Goal: Task Accomplishment & Management: Manage account settings

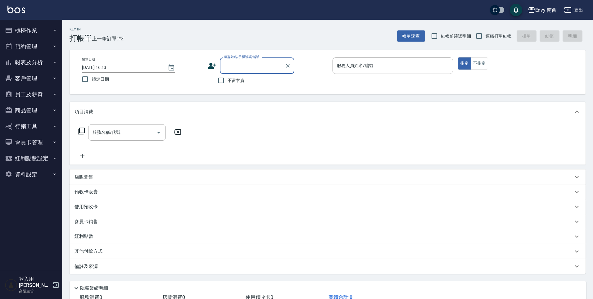
click at [255, 68] on input "顧客姓名/手機號碼/編號" at bounding box center [253, 65] width 60 height 11
click at [256, 78] on li "不留客資/不留客資/null" at bounding box center [257, 81] width 75 height 10
type input "不留客資/不留客資/null"
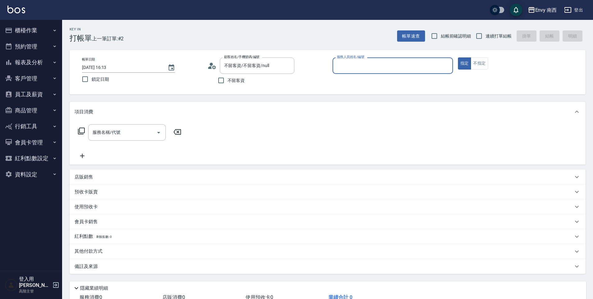
click at [376, 73] on div "服務人員姓名/編號" at bounding box center [393, 65] width 121 height 16
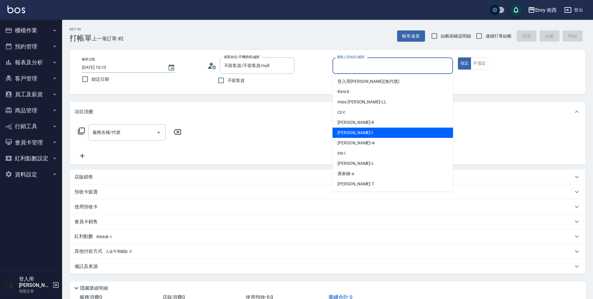
click at [353, 123] on div "[PERSON_NAME]" at bounding box center [393, 122] width 121 height 10
type input "[PERSON_NAME]"
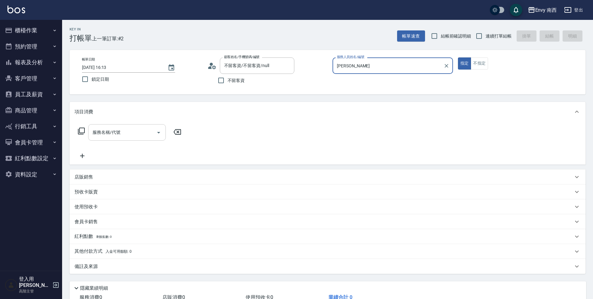
click at [97, 133] on div "服務名稱/代號 服務名稱/代號" at bounding box center [127, 132] width 78 height 16
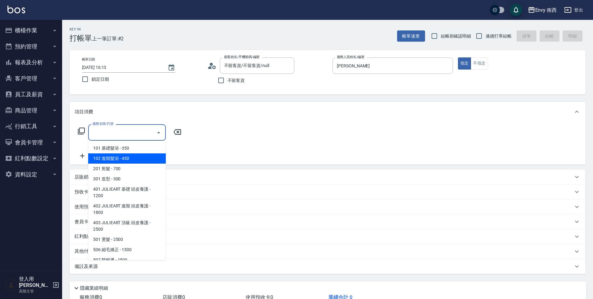
type input "７"
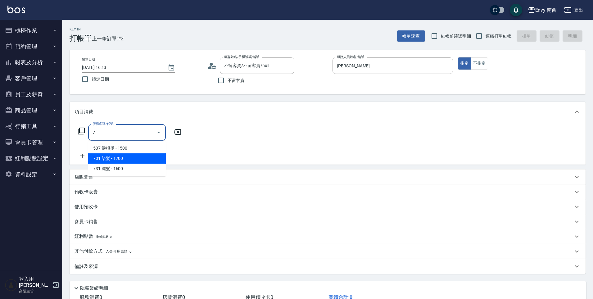
click at [151, 154] on span "701 染髮 - 1700" at bounding box center [127, 158] width 78 height 10
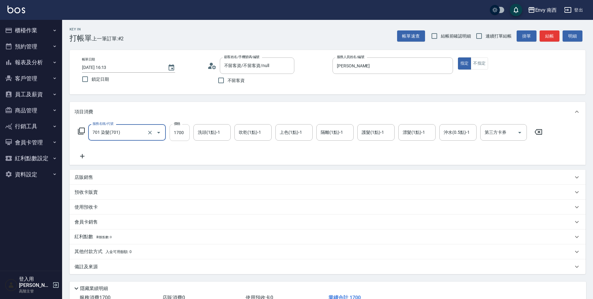
type input "701 染髮(701)"
click at [183, 132] on input "1700" at bounding box center [180, 132] width 20 height 17
type input "4500"
click at [98, 251] on p "其他付款方式 入金可用餘額: 0" at bounding box center [103, 252] width 57 height 7
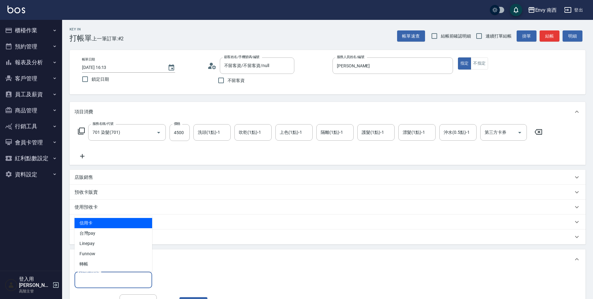
click at [103, 280] on input "其他付款方式" at bounding box center [113, 280] width 72 height 11
click at [103, 225] on span "信用卡" at bounding box center [114, 223] width 78 height 10
type input "信用卡"
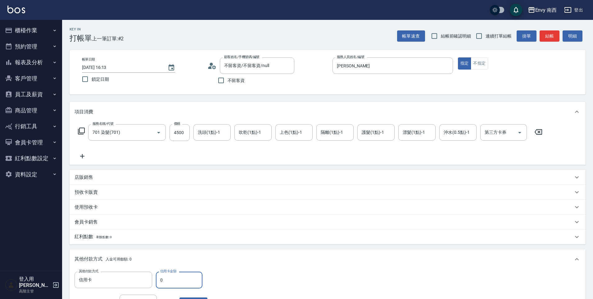
drag, startPoint x: 169, startPoint y: 282, endPoint x: 158, endPoint y: 279, distance: 10.7
click at [158, 279] on input "0" at bounding box center [179, 280] width 47 height 17
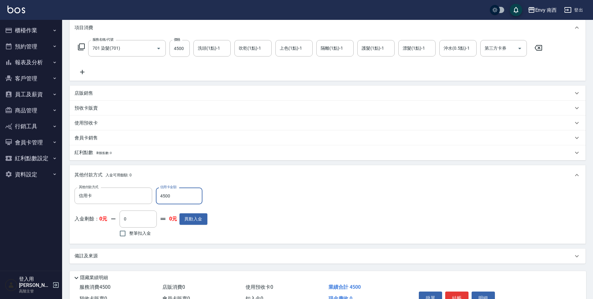
scroll to position [119, 0]
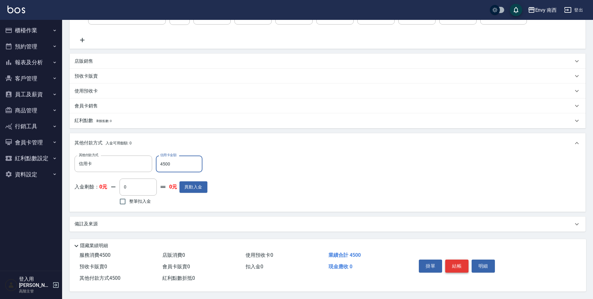
type input "4500"
click at [458, 263] on button "結帳" at bounding box center [457, 266] width 23 height 13
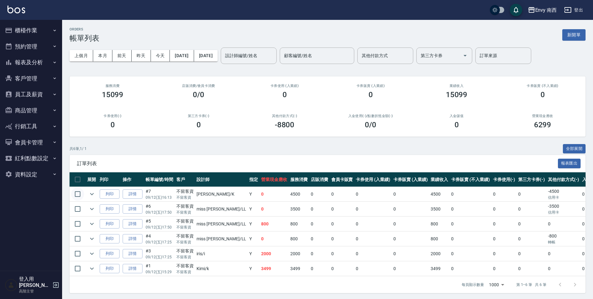
click at [79, 196] on input "checkbox" at bounding box center [77, 194] width 13 height 13
checkbox input "true"
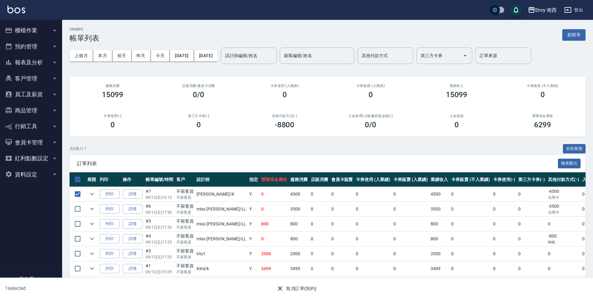
click at [301, 286] on button "取消訂單(預約)" at bounding box center [296, 288] width 45 height 11
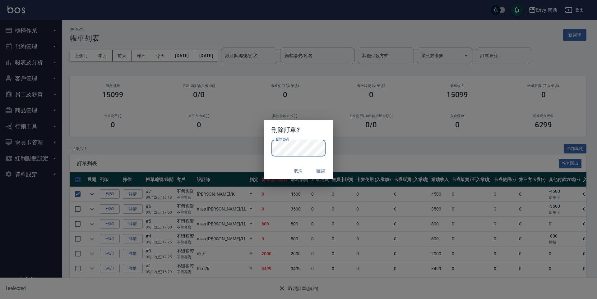
click at [321, 169] on button "確認" at bounding box center [320, 170] width 20 height 11
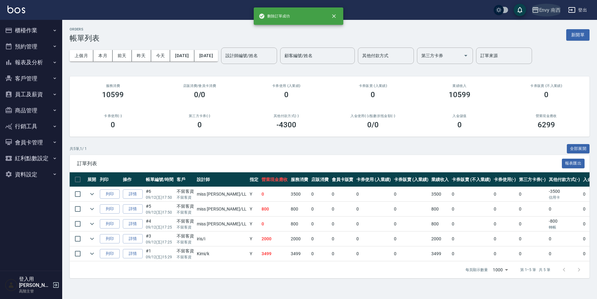
click at [555, 8] on div "Envy 南西" at bounding box center [550, 10] width 22 height 8
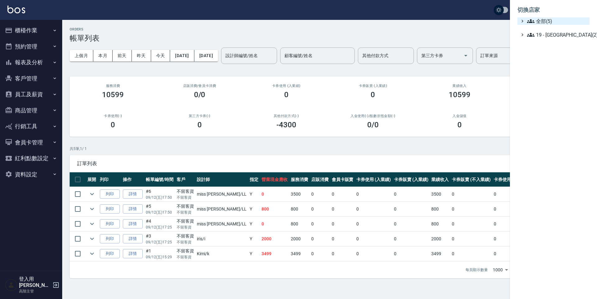
click at [552, 21] on span "全部(5)" at bounding box center [557, 20] width 60 height 7
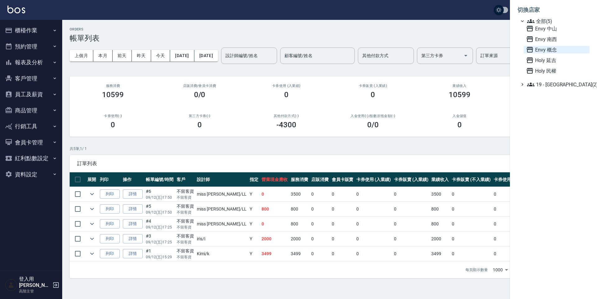
click at [551, 49] on span "Envy 概念" at bounding box center [556, 49] width 61 height 7
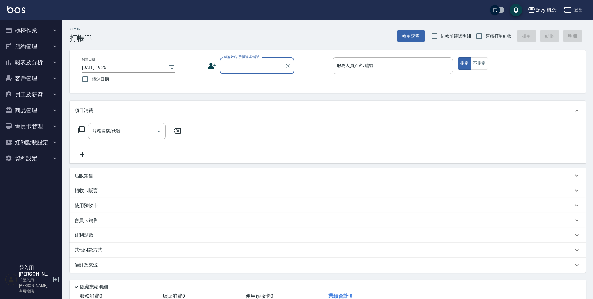
click at [249, 65] on input "顧客姓名/手機號碼/編號" at bounding box center [253, 65] width 60 height 11
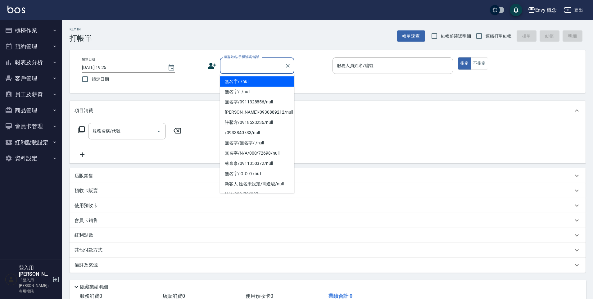
click at [249, 79] on li "無名字/ /null" at bounding box center [257, 81] width 75 height 10
type input "無名字/ /null"
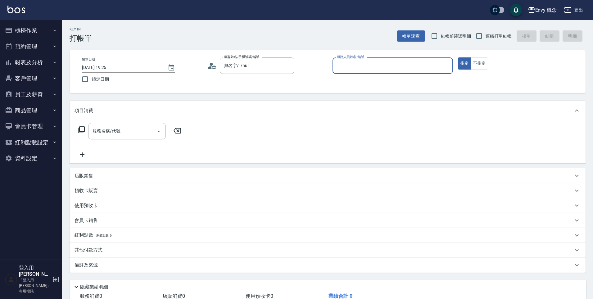
click at [367, 70] on input "服務人員姓名/編號" at bounding box center [393, 65] width 115 height 11
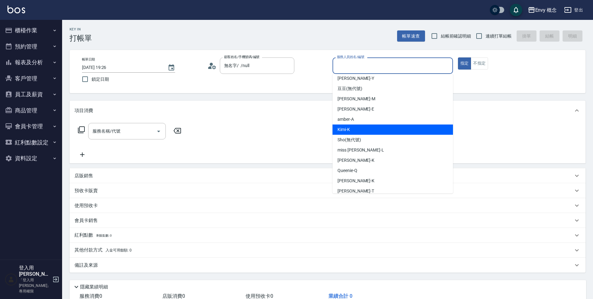
scroll to position [49, 0]
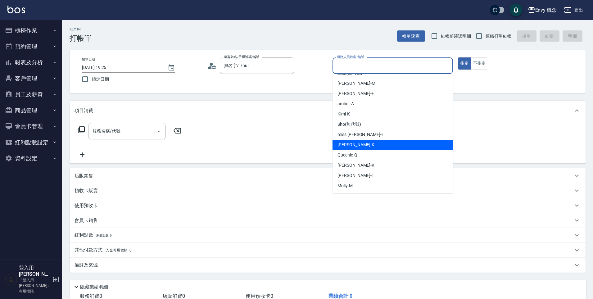
click at [363, 146] on div "[PERSON_NAME]" at bounding box center [393, 145] width 121 height 10
type input "[PERSON_NAME]"
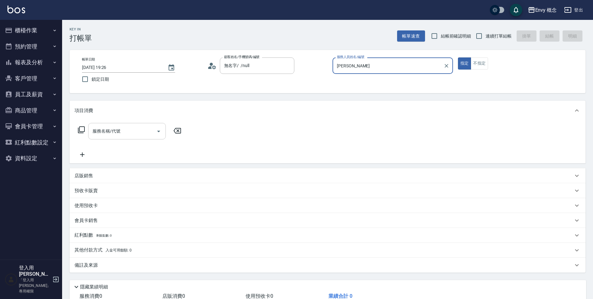
click at [112, 138] on div "服務名稱/代號" at bounding box center [127, 131] width 78 height 16
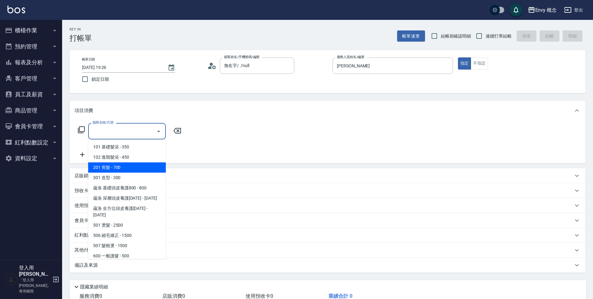
click at [112, 166] on span "201 剪髮 - 700" at bounding box center [127, 167] width 78 height 10
type input "201 剪髮(201)"
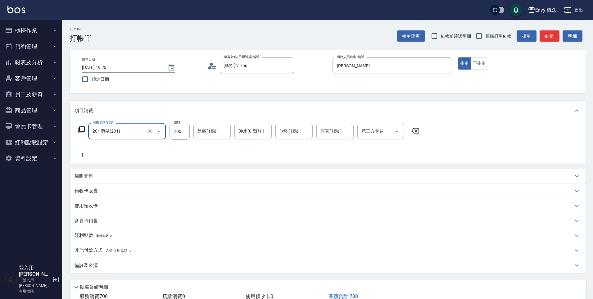
click at [154, 130] on button "Open" at bounding box center [159, 131] width 10 height 10
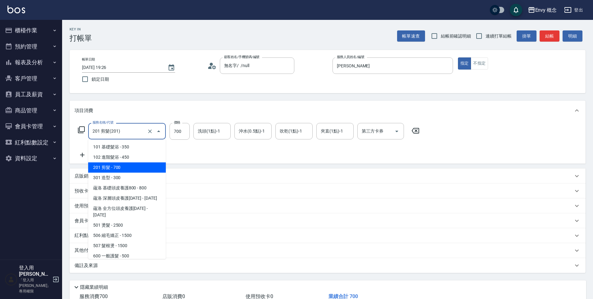
click at [105, 129] on input "201 剪髮(201)" at bounding box center [118, 131] width 55 height 11
click at [127, 132] on input "201 剪髮(201)" at bounding box center [118, 131] width 55 height 11
click at [149, 132] on icon "Clear" at bounding box center [150, 131] width 6 height 6
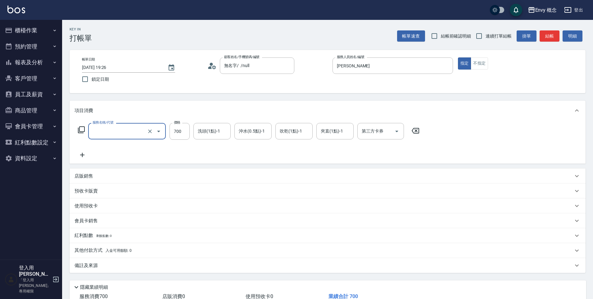
click at [116, 129] on input "服務名稱/代號" at bounding box center [118, 131] width 55 height 11
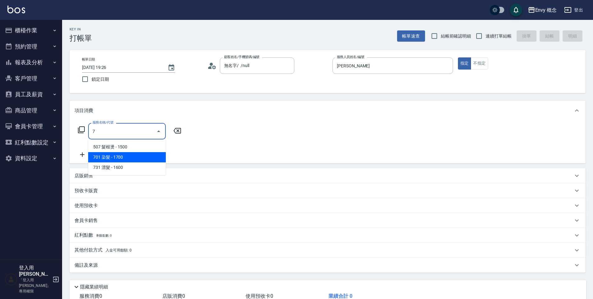
click at [116, 156] on span "701 染髮 - 1700" at bounding box center [127, 157] width 78 height 10
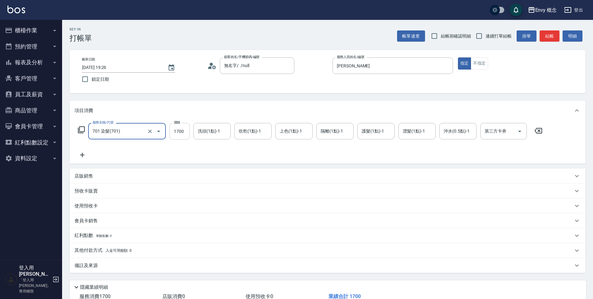
type input "701 染髮(701)"
click at [184, 133] on input "1700" at bounding box center [180, 131] width 20 height 17
type input "4500"
click at [96, 245] on div "其他付款方式 入金可用餘額: 0" at bounding box center [328, 250] width 516 height 15
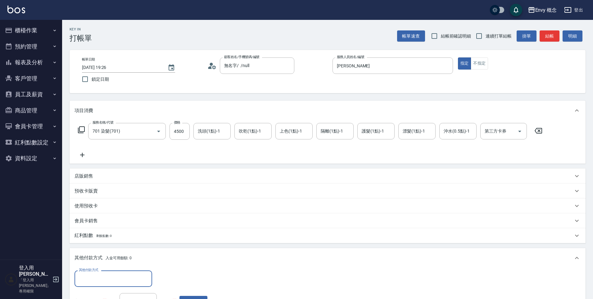
scroll to position [0, 0]
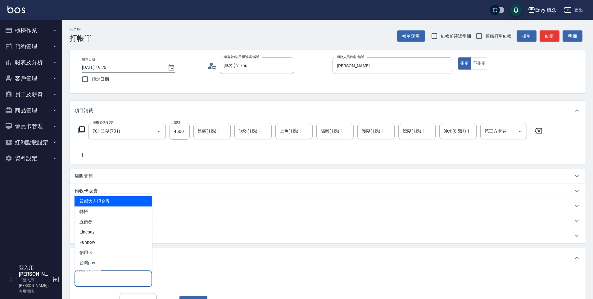
click at [89, 277] on input "其他付款方式" at bounding box center [113, 278] width 72 height 11
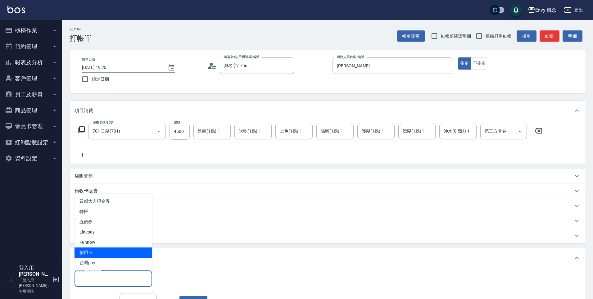
click at [97, 249] on span "信用卡" at bounding box center [114, 253] width 78 height 10
type input "信用卡"
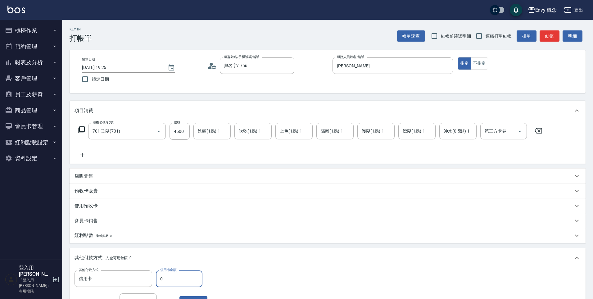
drag, startPoint x: 169, startPoint y: 281, endPoint x: 158, endPoint y: 278, distance: 11.5
click at [158, 278] on input "0" at bounding box center [179, 279] width 47 height 17
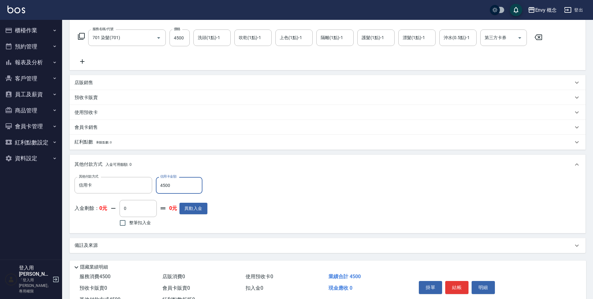
scroll to position [118, 0]
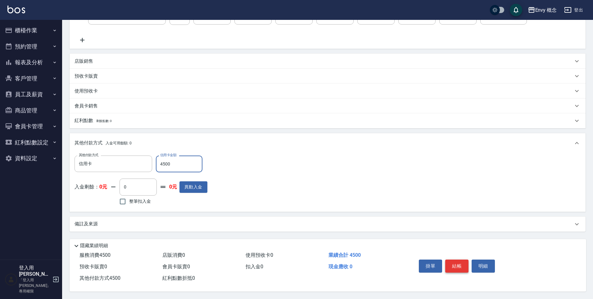
type input "4500"
click at [455, 260] on button "結帳" at bounding box center [457, 266] width 23 height 13
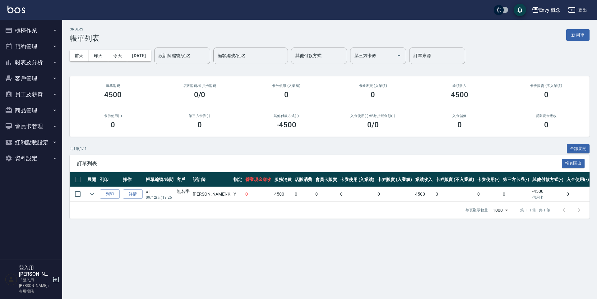
click at [38, 33] on button "櫃檯作業" at bounding box center [30, 30] width 57 height 16
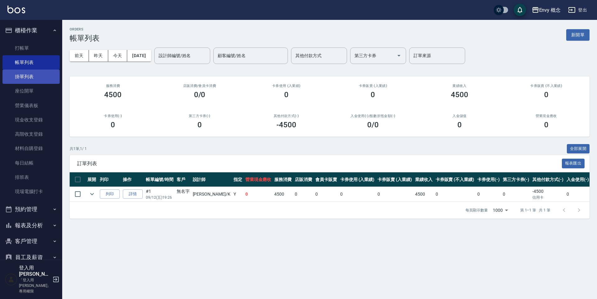
click at [46, 75] on link "掛單列表" at bounding box center [30, 77] width 57 height 14
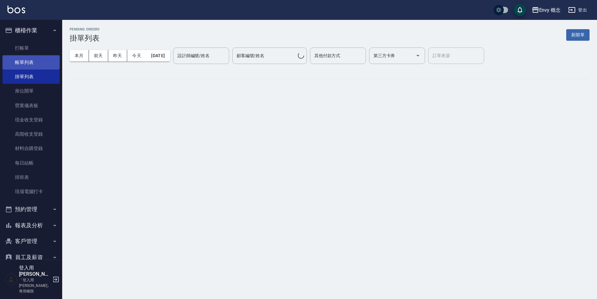
click at [43, 63] on link "帳單列表" at bounding box center [30, 62] width 57 height 14
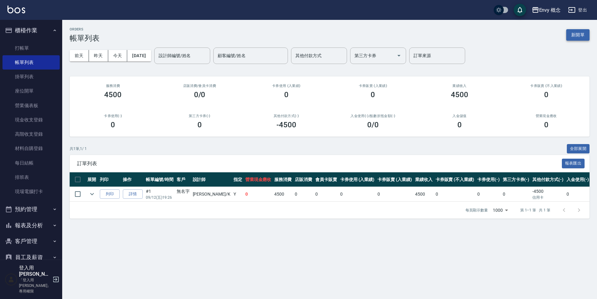
click at [580, 36] on button "新開單" at bounding box center [577, 34] width 23 height 11
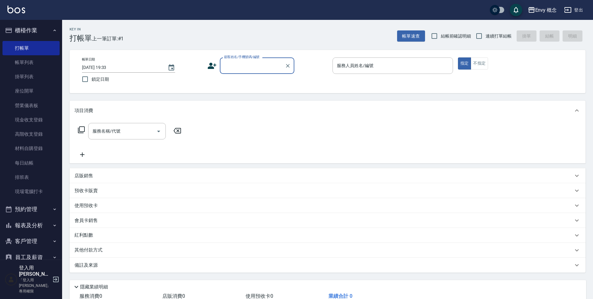
click at [257, 68] on input "顧客姓名/手機號碼/編號" at bounding box center [253, 65] width 60 height 11
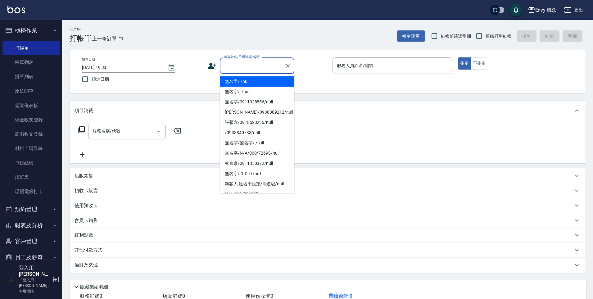
click at [256, 80] on li "無名字/ /null" at bounding box center [257, 81] width 75 height 10
type input "無名字/ /null"
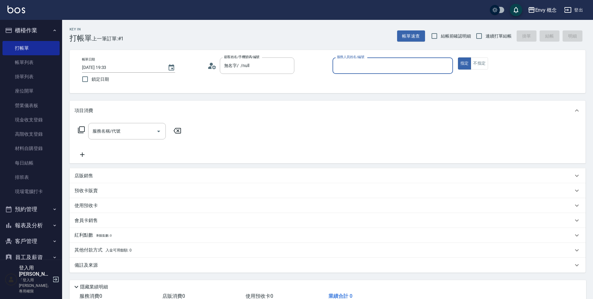
click at [359, 72] on div "服務人員姓名/編號" at bounding box center [393, 65] width 121 height 16
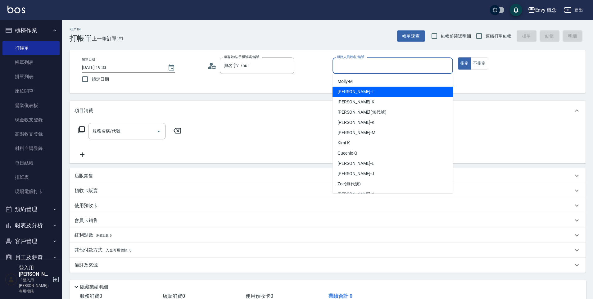
click at [354, 88] on div "Tim -T" at bounding box center [393, 92] width 121 height 10
type input "Tim-T"
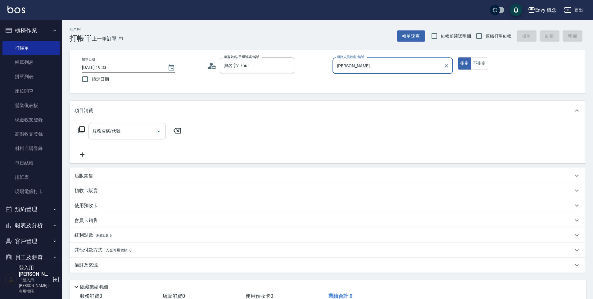
click at [126, 131] on input "服務名稱/代號" at bounding box center [122, 131] width 63 height 11
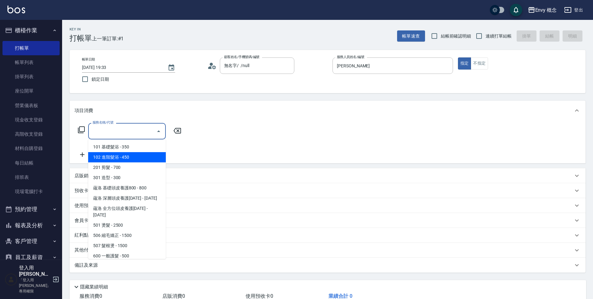
type input "˙"
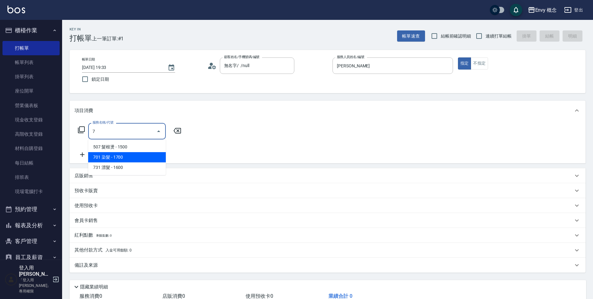
click at [119, 156] on span "701 染髮 - 1700" at bounding box center [127, 157] width 78 height 10
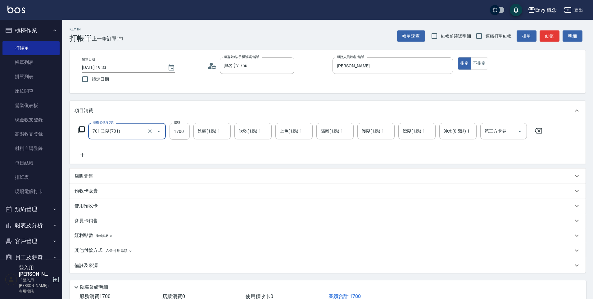
type input "701 染髮(701)"
click at [186, 133] on input "1700" at bounding box center [180, 131] width 20 height 17
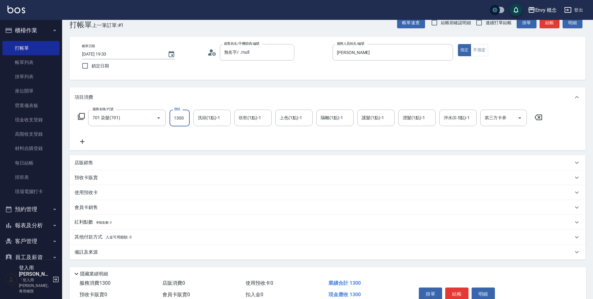
scroll to position [44, 0]
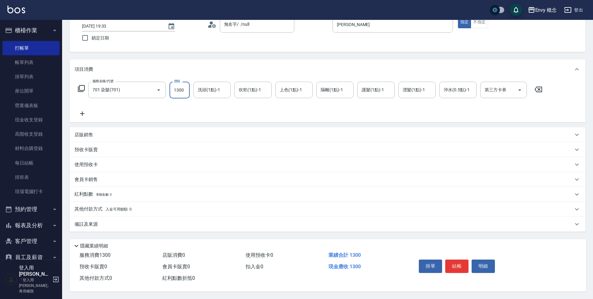
type input "1300"
click at [462, 262] on button "結帳" at bounding box center [457, 266] width 23 height 13
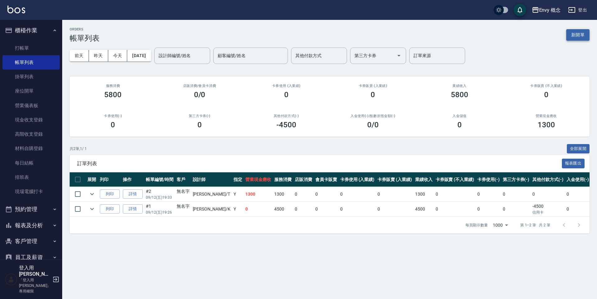
click at [573, 32] on button "新開單" at bounding box center [577, 34] width 23 height 11
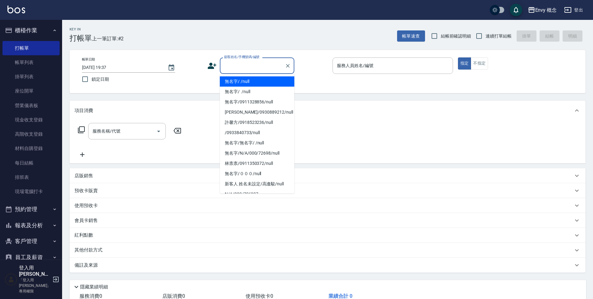
click at [257, 64] on input "顧客姓名/手機號碼/編號" at bounding box center [253, 65] width 60 height 11
click at [260, 83] on li "無名字/ /null" at bounding box center [257, 81] width 75 height 10
type input "無名字/ /null"
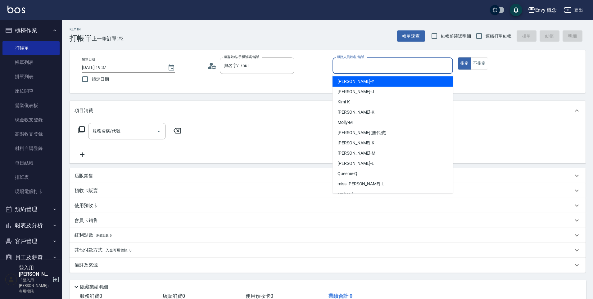
click at [363, 69] on input "服務人員姓名/編號" at bounding box center [393, 65] width 115 height 11
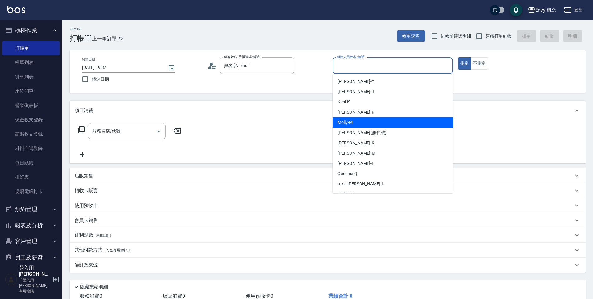
click at [362, 124] on div "Molly -M" at bounding box center [393, 122] width 121 height 10
type input "Molly-M"
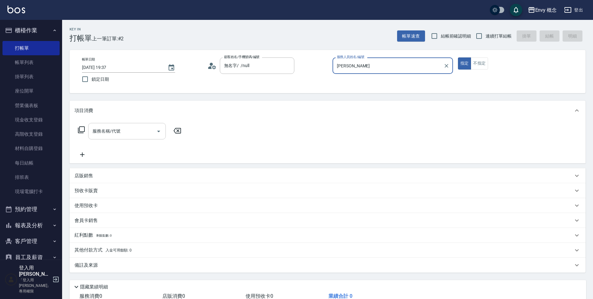
click at [121, 131] on input "服務名稱/代號" at bounding box center [122, 131] width 63 height 11
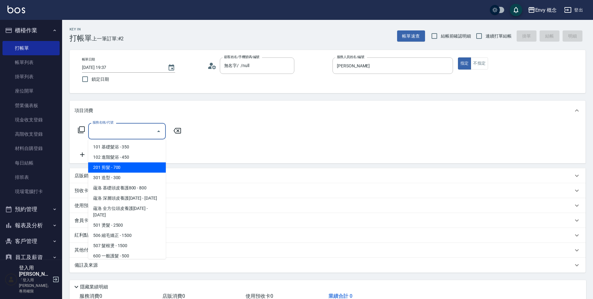
type input "˙"
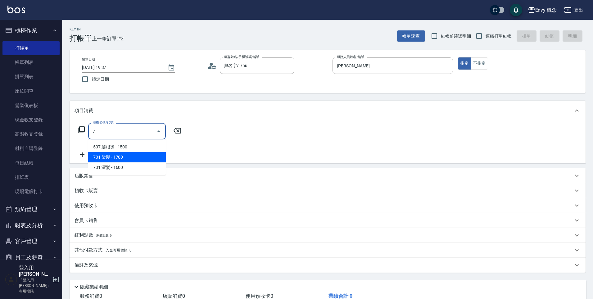
click at [122, 157] on span "701 染髮 - 1700" at bounding box center [127, 157] width 78 height 10
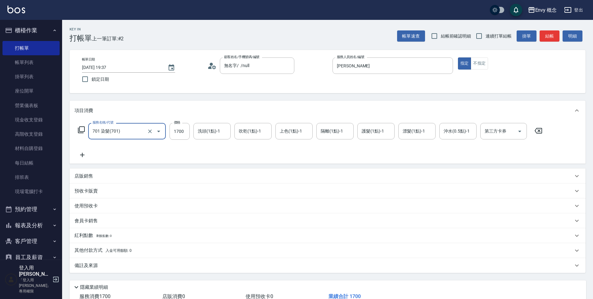
type input "701 染髮(701)"
click at [184, 132] on input "1700" at bounding box center [180, 131] width 20 height 17
type input "3500"
click at [91, 252] on p "其他付款方式 入金可用餘額: 0" at bounding box center [103, 250] width 57 height 7
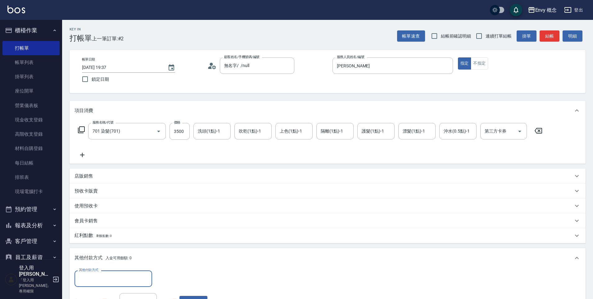
click at [102, 285] on div "其他付款方式" at bounding box center [114, 279] width 78 height 16
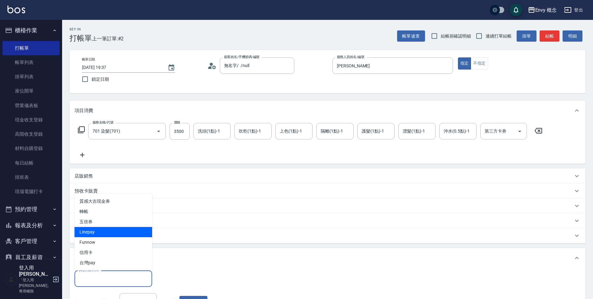
click at [114, 231] on span "Linepay" at bounding box center [114, 232] width 78 height 10
type input "Linepay"
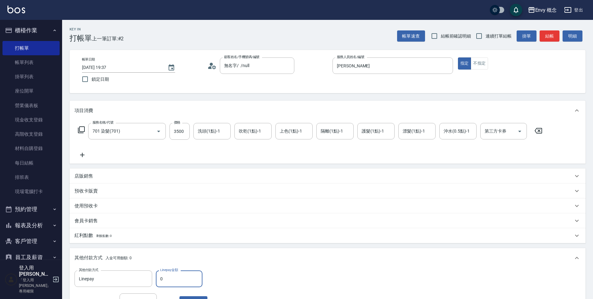
drag, startPoint x: 165, startPoint y: 279, endPoint x: 160, endPoint y: 278, distance: 5.4
click at [160, 278] on input "0" at bounding box center [179, 279] width 47 height 17
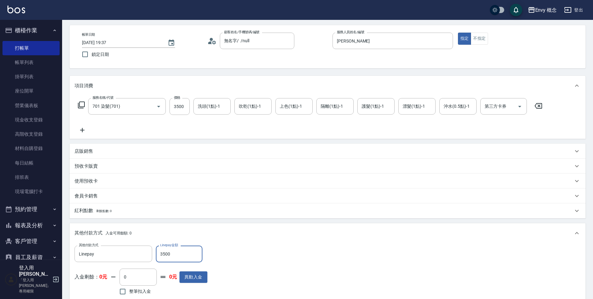
scroll to position [54, 0]
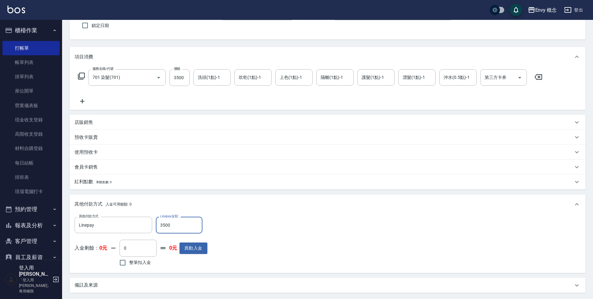
type input "3500"
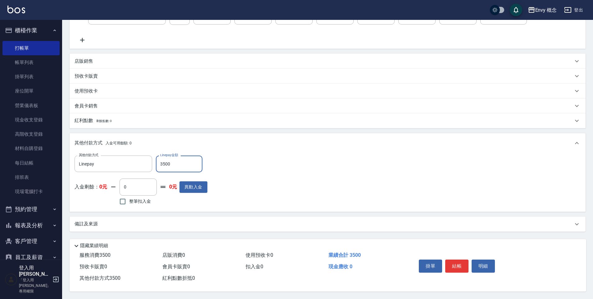
scroll to position [118, 0]
click at [453, 260] on button "結帳" at bounding box center [457, 266] width 23 height 13
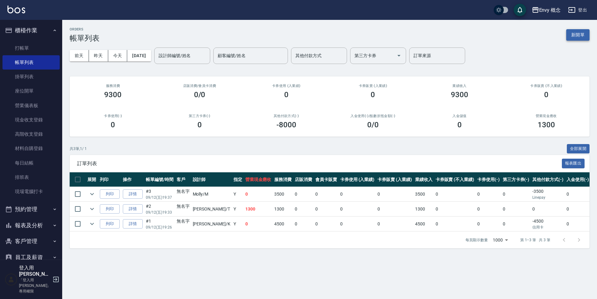
click at [574, 34] on button "新開單" at bounding box center [577, 34] width 23 height 11
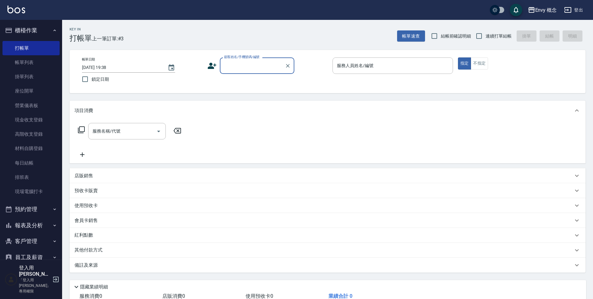
click at [234, 68] on input "顧客姓名/手機號碼/編號" at bounding box center [253, 65] width 60 height 11
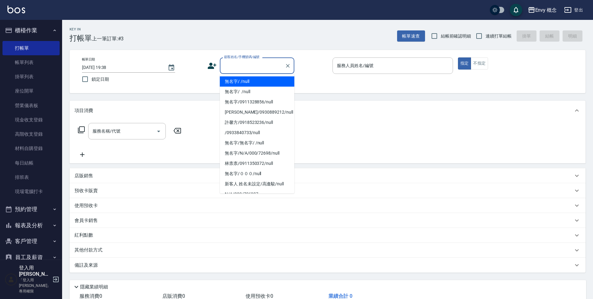
click at [239, 80] on li "無名字/ /null" at bounding box center [257, 81] width 75 height 10
type input "無名字/ /null"
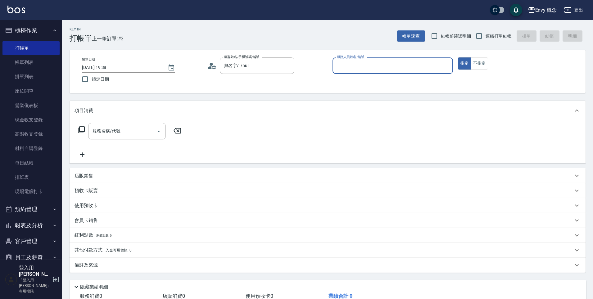
click at [345, 64] on input "服務人員姓名/編號" at bounding box center [393, 65] width 115 height 11
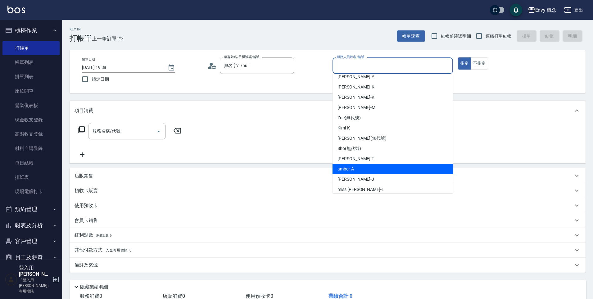
scroll to position [49, 0]
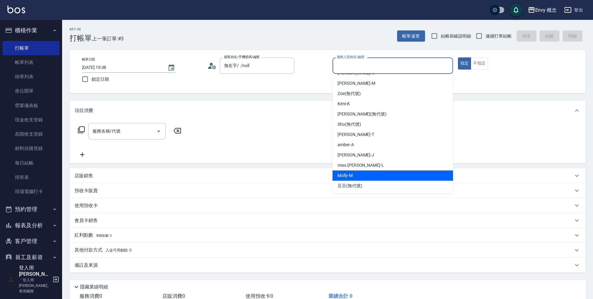
click at [358, 171] on div "Molly -M" at bounding box center [393, 176] width 121 height 10
type input "Molly-M"
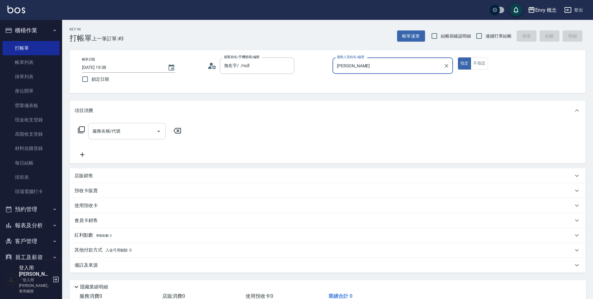
drag, startPoint x: 128, startPoint y: 137, endPoint x: 131, endPoint y: 135, distance: 4.0
click at [128, 137] on div "服務名稱/代號" at bounding box center [127, 131] width 78 height 16
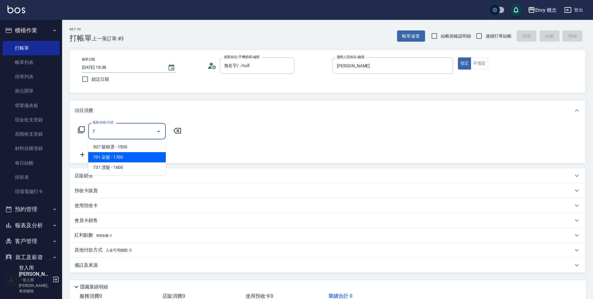
click at [133, 158] on span "701 染髮 - 1700" at bounding box center [127, 157] width 78 height 10
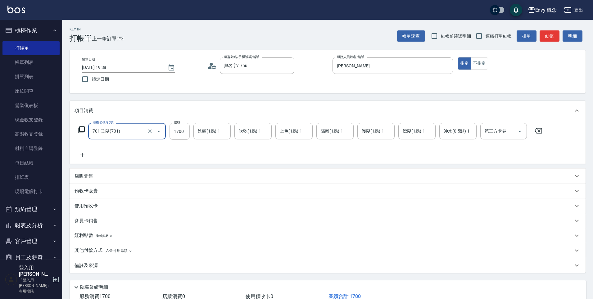
type input "701 染髮(701)"
click at [185, 130] on input "1700" at bounding box center [180, 131] width 20 height 17
type input "2600"
click at [91, 250] on p "其他付款方式 入金可用餘額: 0" at bounding box center [103, 250] width 57 height 7
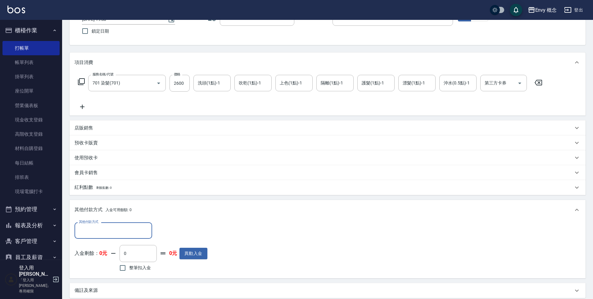
scroll to position [53, 0]
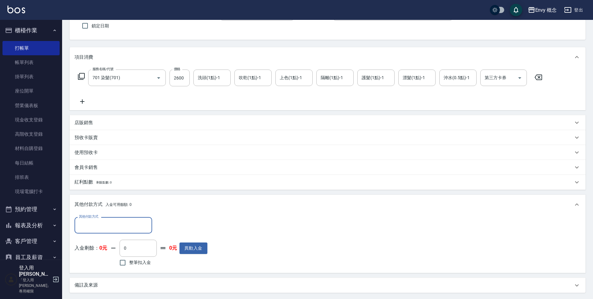
click at [99, 230] on input "其他付款方式" at bounding box center [113, 225] width 72 height 11
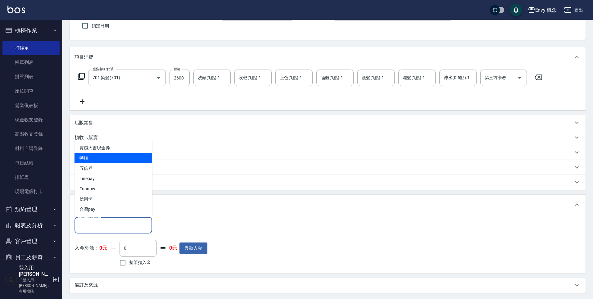
click at [103, 159] on span "轉帳" at bounding box center [114, 158] width 78 height 10
type input "轉帳"
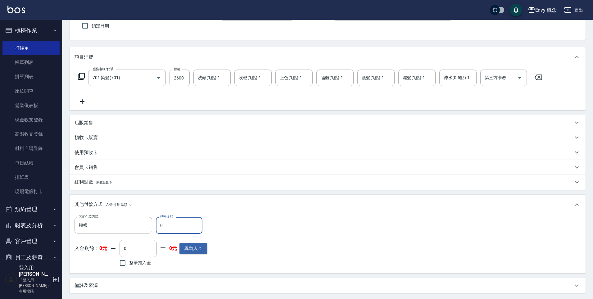
drag, startPoint x: 172, startPoint y: 225, endPoint x: 158, endPoint y: 226, distance: 13.1
click at [158, 226] on input "0" at bounding box center [179, 225] width 47 height 17
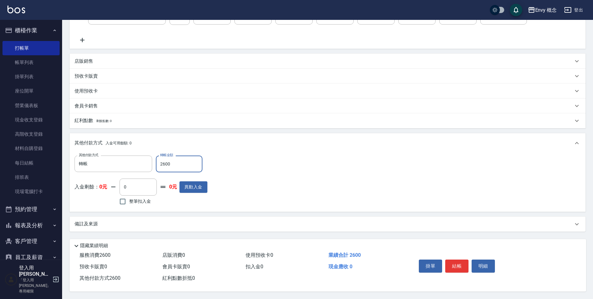
scroll to position [118, 0]
type input "2600"
click at [452, 260] on button "結帳" at bounding box center [457, 266] width 23 height 13
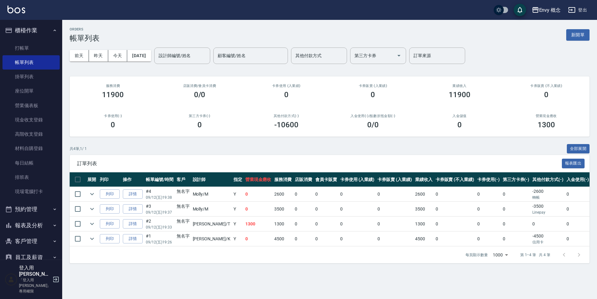
click at [584, 35] on button "新開單" at bounding box center [577, 34] width 23 height 11
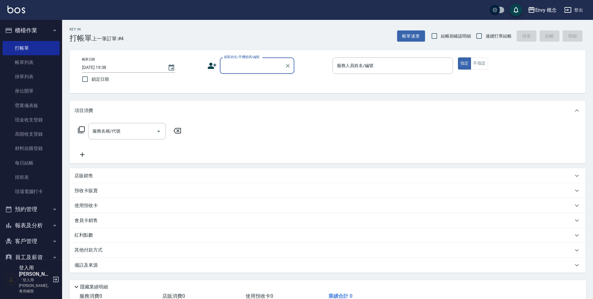
click at [238, 64] on input "顧客姓名/手機號碼/編號" at bounding box center [253, 65] width 60 height 11
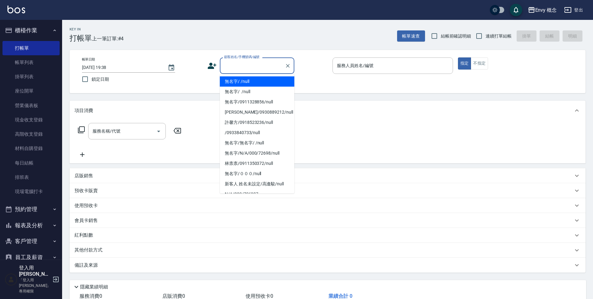
click at [243, 85] on li "無名字/ /null" at bounding box center [257, 81] width 75 height 10
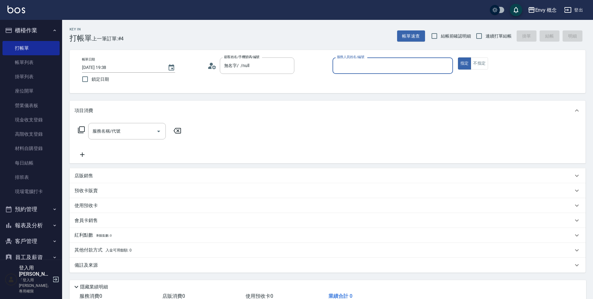
type input "無名字/ /null"
click at [356, 64] on input "服務人員姓名/編號" at bounding box center [393, 65] width 115 height 11
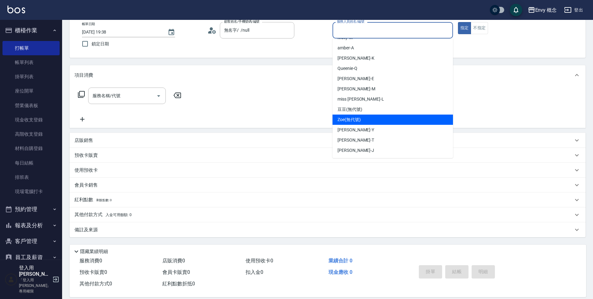
scroll to position [42, 0]
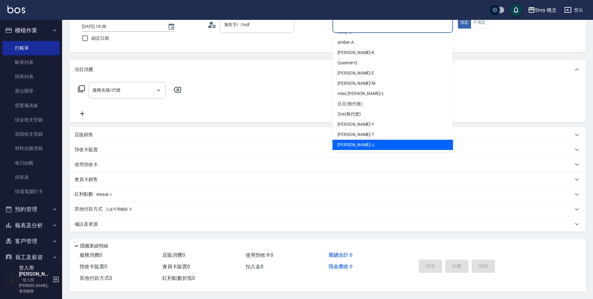
click at [353, 143] on span "Jessie -J" at bounding box center [356, 145] width 37 height 7
type input "Jessie-J"
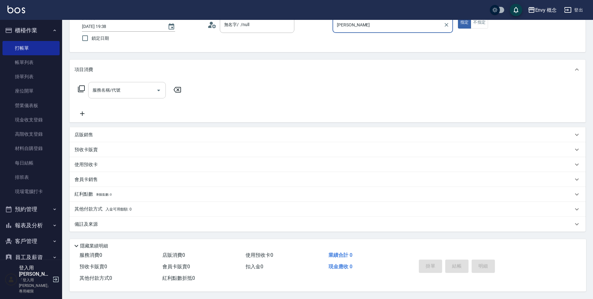
click at [134, 90] on input "服務名稱/代號" at bounding box center [122, 90] width 63 height 11
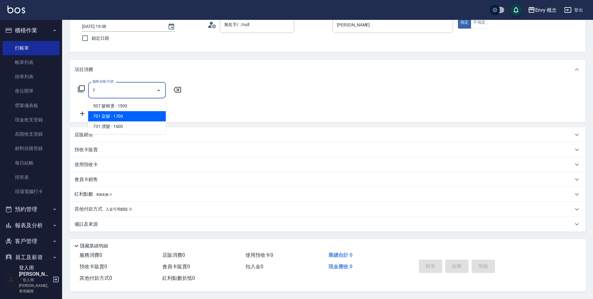
click at [117, 118] on span "701 染髮 - 1700" at bounding box center [127, 116] width 78 height 10
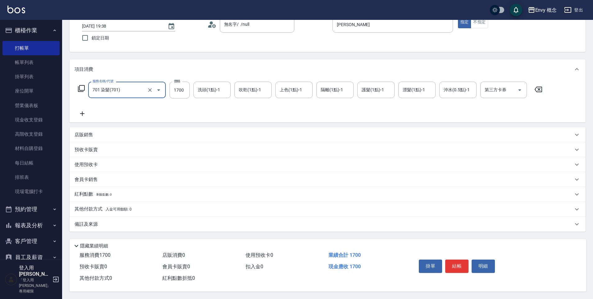
type input "701 染髮(701)"
click at [184, 88] on input "1700" at bounding box center [180, 90] width 20 height 17
type input "5500"
click at [92, 208] on p "其他付款方式 入金可用餘額: 0" at bounding box center [103, 209] width 57 height 7
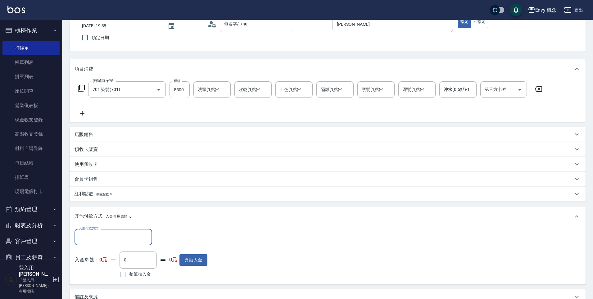
scroll to position [0, 0]
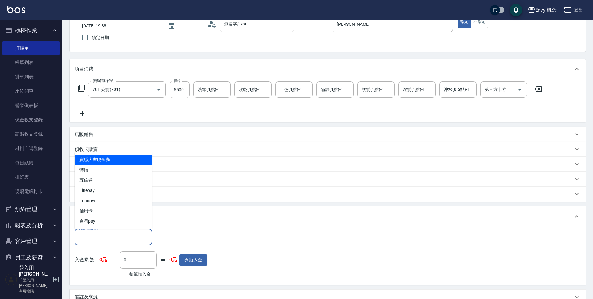
click at [105, 236] on input "其他付款方式" at bounding box center [113, 237] width 72 height 11
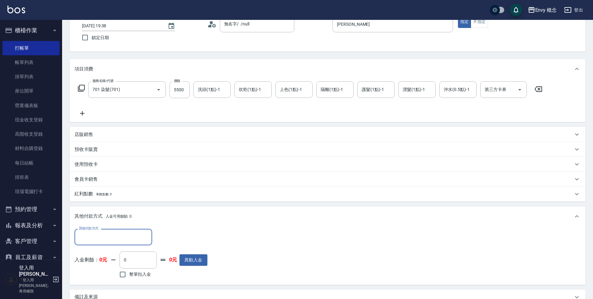
click at [103, 236] on input "其他付款方式" at bounding box center [113, 237] width 72 height 11
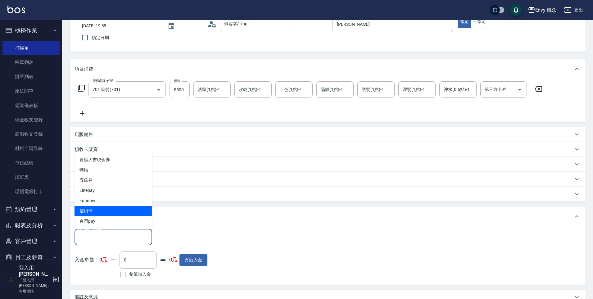
click at [104, 213] on span "信用卡" at bounding box center [114, 211] width 78 height 10
type input "信用卡"
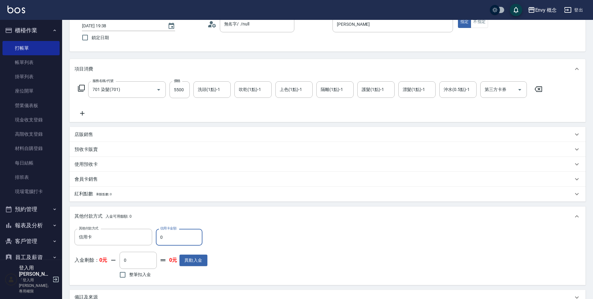
drag, startPoint x: 169, startPoint y: 240, endPoint x: 160, endPoint y: 237, distance: 9.6
click at [160, 237] on input "0" at bounding box center [179, 237] width 47 height 17
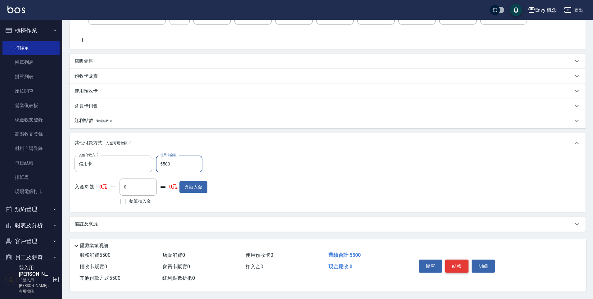
type input "5500"
click at [454, 263] on button "結帳" at bounding box center [457, 266] width 23 height 13
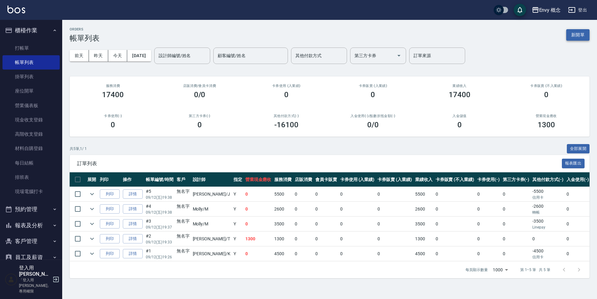
click at [575, 34] on button "新開單" at bounding box center [577, 34] width 23 height 11
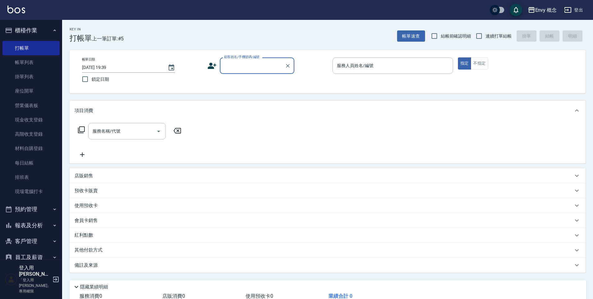
click at [254, 66] on input "顧客姓名/手機號碼/編號" at bounding box center [253, 65] width 60 height 11
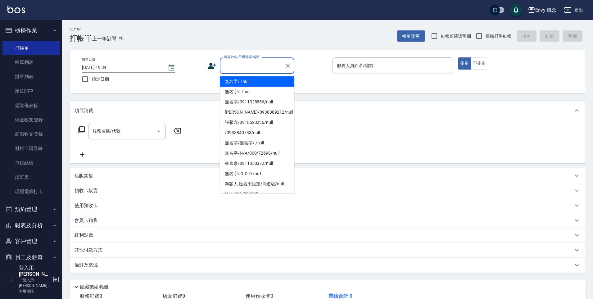
click at [256, 85] on li "無名字/ /null" at bounding box center [257, 81] width 75 height 10
type input "無名字/ /null"
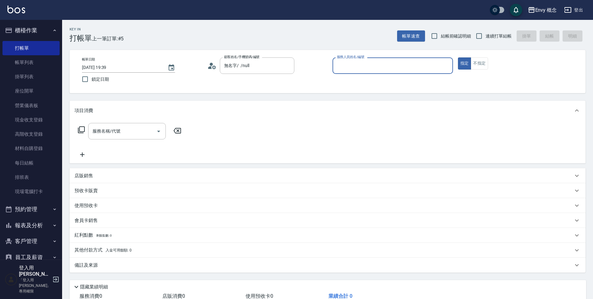
click at [370, 67] on input "服務人員姓名/編號" at bounding box center [393, 65] width 115 height 11
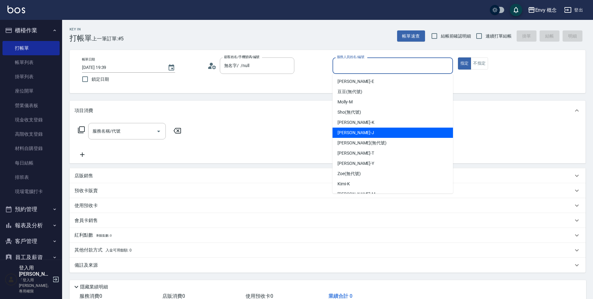
click at [364, 135] on div "Jessie -J" at bounding box center [393, 133] width 121 height 10
type input "Jessie-J"
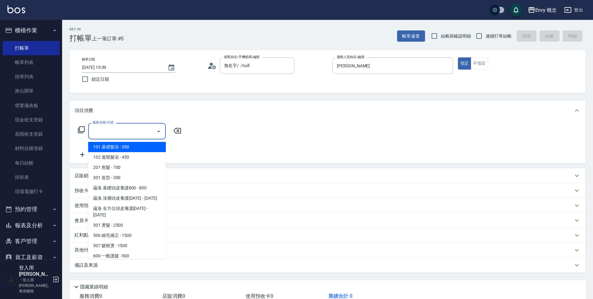
click at [113, 130] on div "服務名稱/代號 服務名稱/代號" at bounding box center [127, 131] width 78 height 16
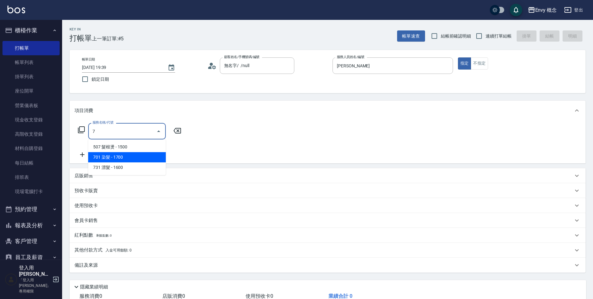
click at [122, 152] on span "701 染髮 - 1700" at bounding box center [127, 157] width 78 height 10
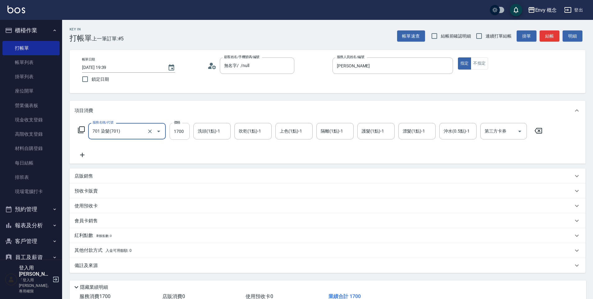
type input "701 染髮(701)"
click at [184, 135] on input "1700" at bounding box center [180, 131] width 20 height 17
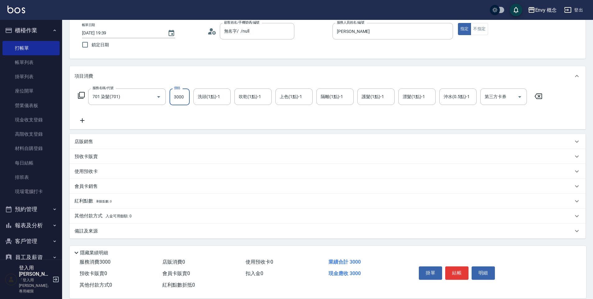
scroll to position [36, 0]
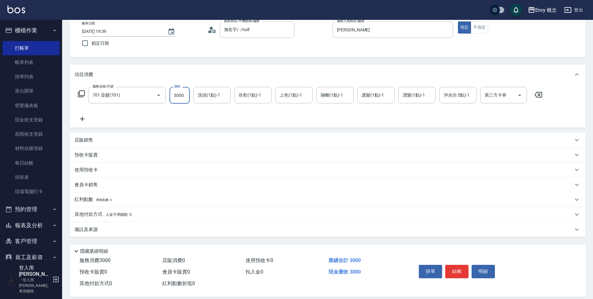
type input "3000"
click at [98, 217] on p "其他付款方式 入金可用餘額: 0" at bounding box center [103, 214] width 57 height 7
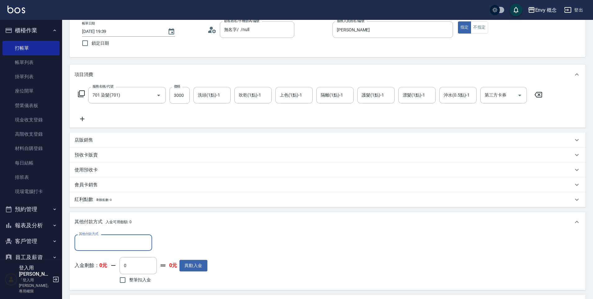
scroll to position [0, 0]
click at [100, 242] on input "其他付款方式" at bounding box center [113, 242] width 72 height 11
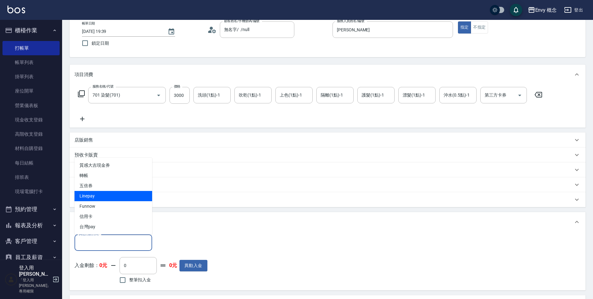
click at [109, 198] on span "Linepay" at bounding box center [114, 196] width 78 height 10
type input "Linepay"
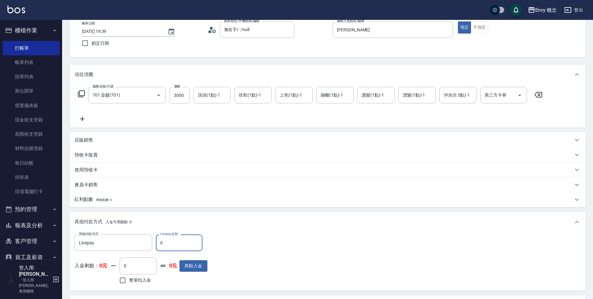
drag, startPoint x: 165, startPoint y: 245, endPoint x: 161, endPoint y: 242, distance: 4.7
click at [161, 242] on input "0" at bounding box center [179, 243] width 47 height 17
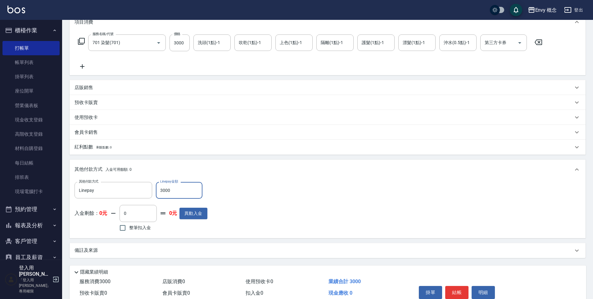
scroll to position [118, 0]
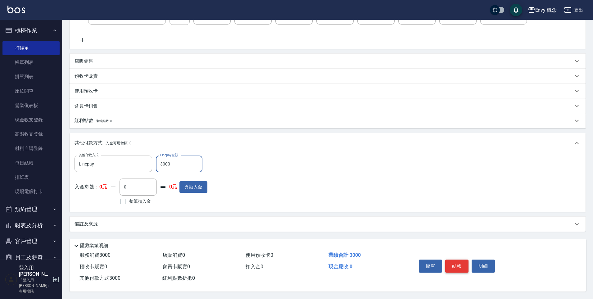
type input "3000"
click at [451, 263] on button "結帳" at bounding box center [457, 266] width 23 height 13
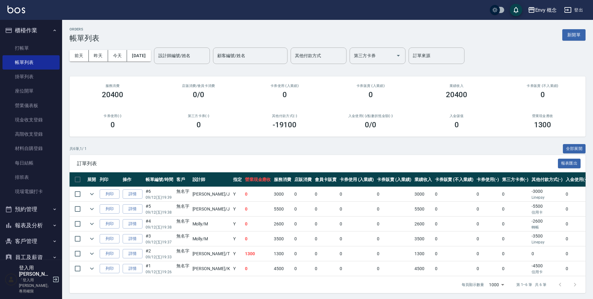
drag, startPoint x: 574, startPoint y: 35, endPoint x: 569, endPoint y: 35, distance: 5.3
click at [574, 35] on button "新開單" at bounding box center [574, 34] width 23 height 11
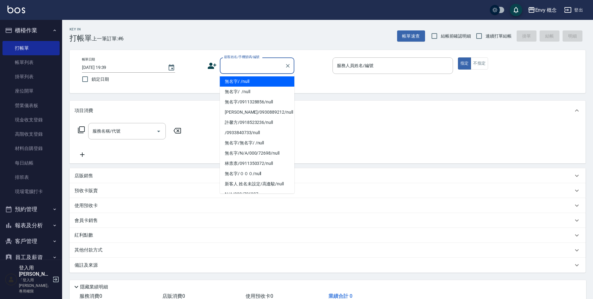
click at [241, 65] on input "顧客姓名/手機號碼/編號" at bounding box center [253, 65] width 60 height 11
click at [244, 82] on li "無名字/ /null" at bounding box center [257, 81] width 75 height 10
click at [357, 69] on input "服務人員姓名/編號" at bounding box center [393, 65] width 115 height 11
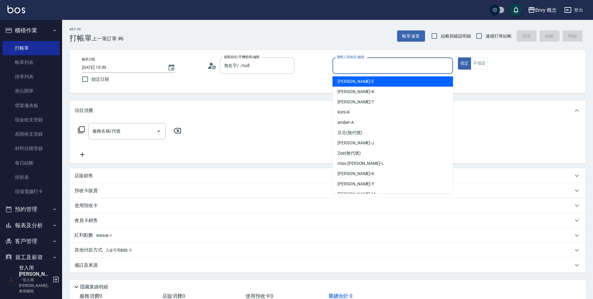
type input "無名字/ /null"
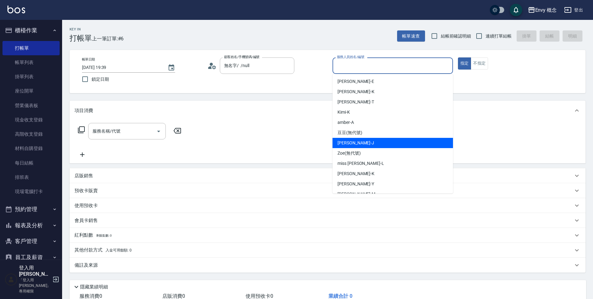
click at [359, 144] on div "Jessie -J" at bounding box center [393, 143] width 121 height 10
type input "Jessie-J"
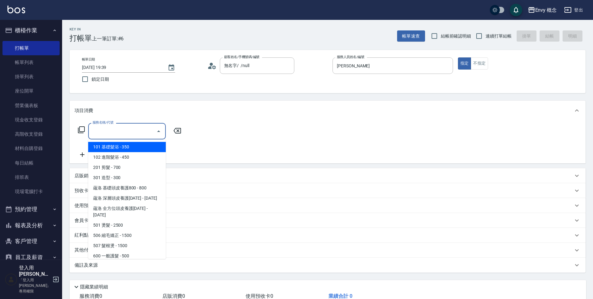
click at [125, 135] on input "服務名稱/代號" at bounding box center [122, 131] width 63 height 11
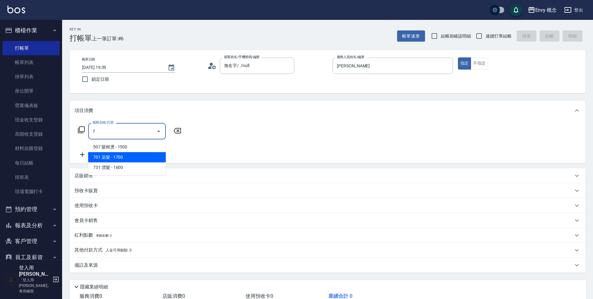
click at [117, 154] on span "701 染髮 - 1700" at bounding box center [127, 157] width 78 height 10
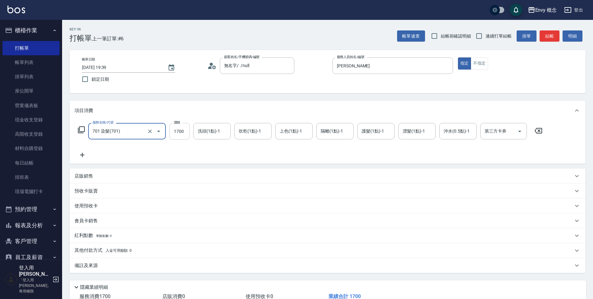
type input "701 染髮(701)"
click at [185, 134] on input "1700" at bounding box center [180, 131] width 20 height 17
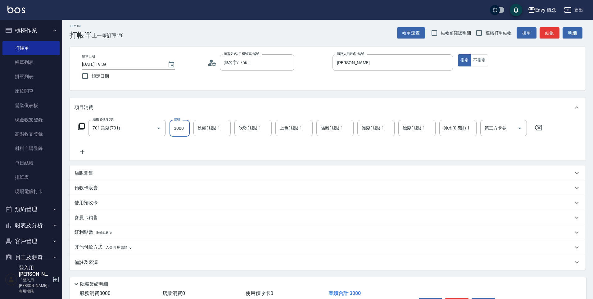
scroll to position [44, 0]
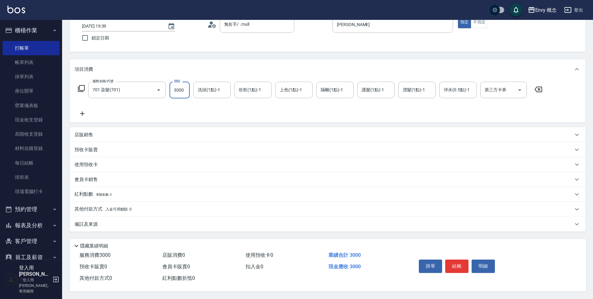
type input "3000"
click at [95, 207] on p "其他付款方式 入金可用餘額: 0" at bounding box center [103, 209] width 57 height 7
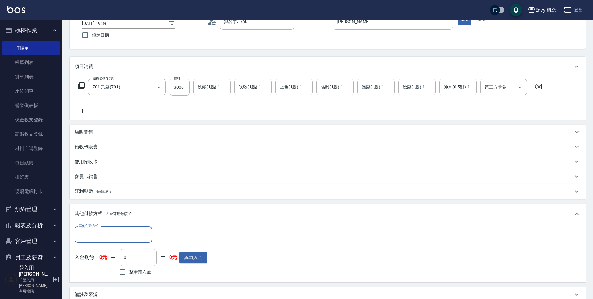
scroll to position [0, 0]
click at [102, 233] on input "其他付款方式" at bounding box center [113, 234] width 72 height 11
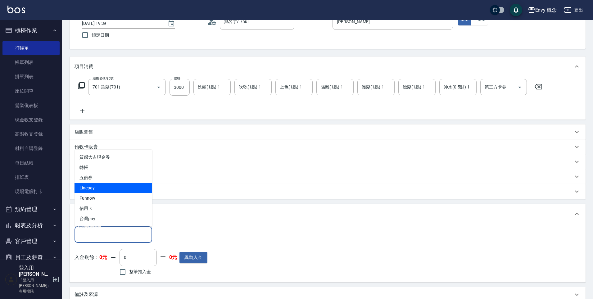
click at [105, 191] on span "Linepay" at bounding box center [114, 188] width 78 height 10
type input "Linepay"
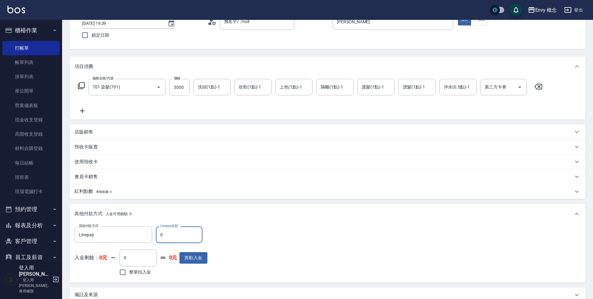
click at [158, 234] on input "0" at bounding box center [179, 235] width 47 height 17
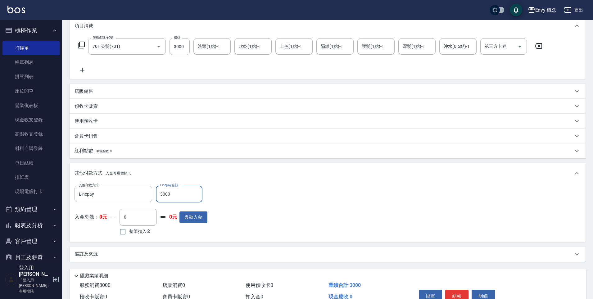
scroll to position [88, 0]
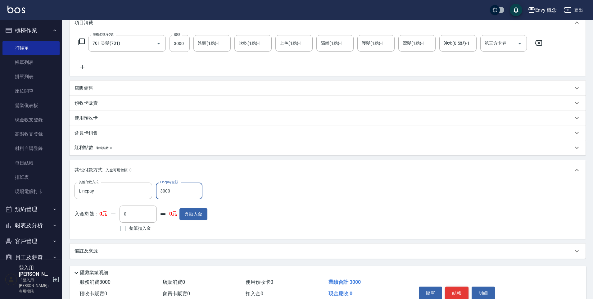
type input "3000"
click at [458, 289] on button "結帳" at bounding box center [457, 293] width 23 height 13
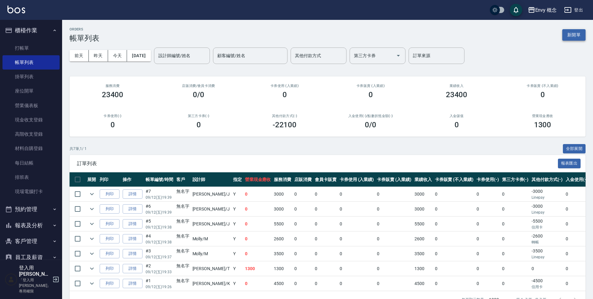
click at [567, 34] on button "新開單" at bounding box center [574, 34] width 23 height 11
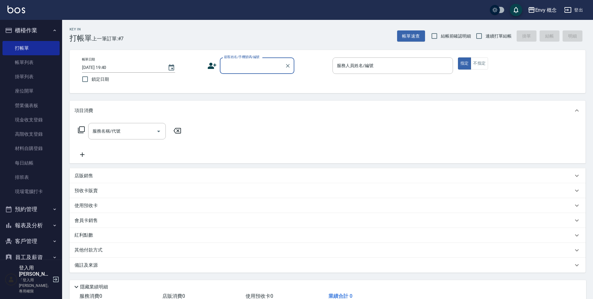
click at [248, 64] on input "顧客姓名/手機號碼/編號" at bounding box center [253, 65] width 60 height 11
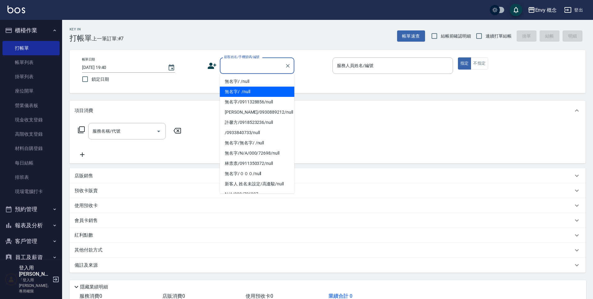
click at [249, 87] on li "無名字/ /null" at bounding box center [257, 92] width 75 height 10
type input "無名字/ /null"
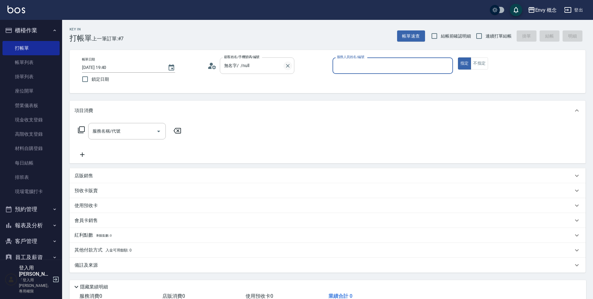
click at [287, 65] on icon "Clear" at bounding box center [288, 66] width 4 height 4
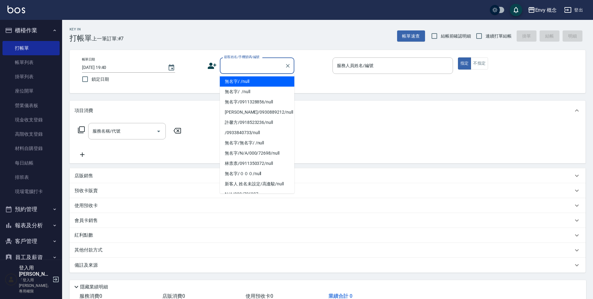
click at [252, 66] on input "顧客姓名/手機號碼/編號" at bounding box center [253, 65] width 60 height 11
click at [249, 83] on li "無名字/ /null" at bounding box center [257, 81] width 75 height 10
type input "無名字/ /null"
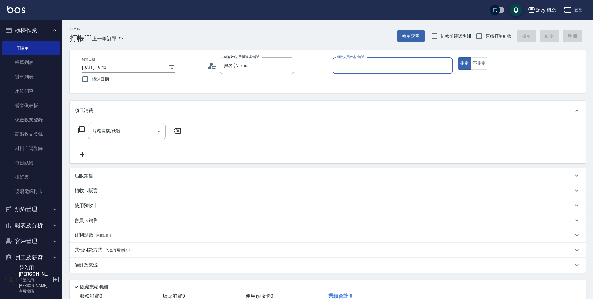
click at [368, 70] on input "服務人員姓名/編號" at bounding box center [393, 65] width 115 height 11
click at [39, 121] on link "現金收支登錄" at bounding box center [30, 120] width 57 height 14
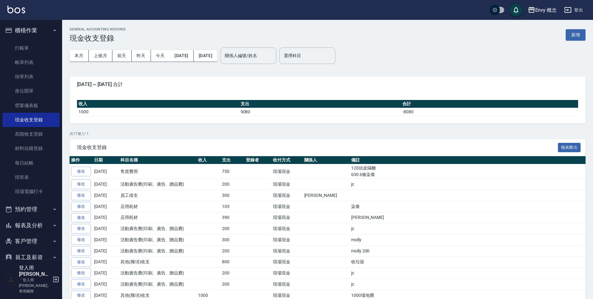
click at [565, 32] on div "GENERAL ACCOUNTING RECORDS 現金收支登錄 新增" at bounding box center [328, 34] width 516 height 15
click at [567, 34] on button "新增" at bounding box center [576, 34] width 20 height 11
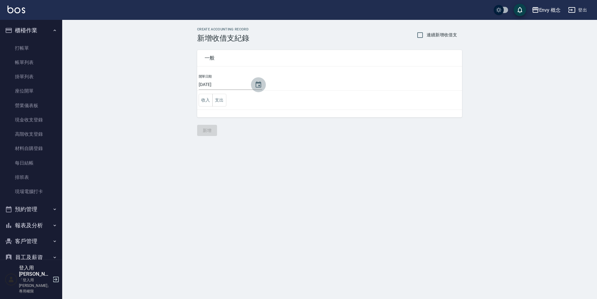
click at [255, 86] on icon "Choose date, selected date is 2025-09-12" at bounding box center [258, 84] width 6 height 6
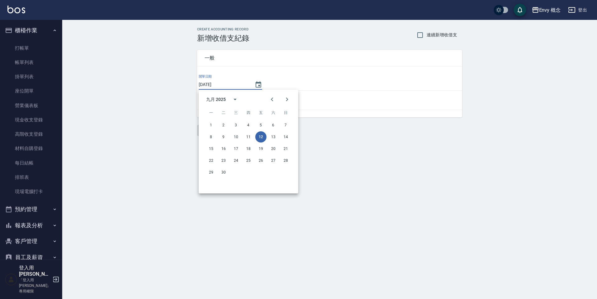
click at [332, 165] on div "CREATE ACCOUNTING RECORD 新增收借支紀錄 連續新增收借支 一般 開單日期 2025/09/12 收入 支出 新增" at bounding box center [298, 149] width 597 height 299
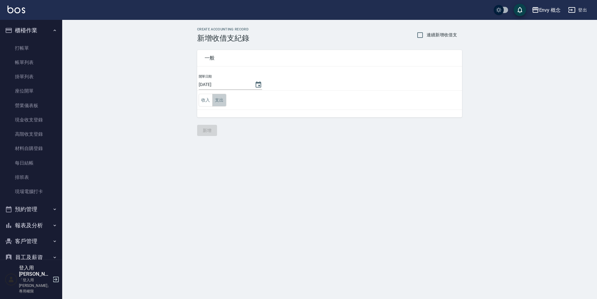
click at [223, 100] on button "支出" at bounding box center [219, 100] width 14 height 13
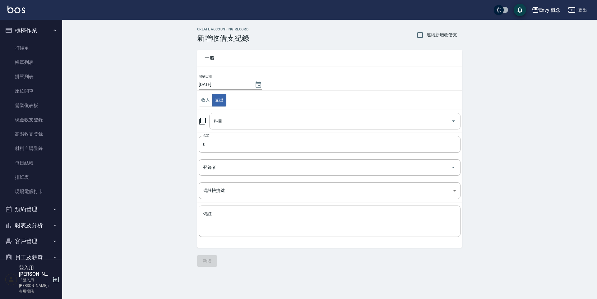
click at [226, 117] on input "科目" at bounding box center [330, 121] width 236 height 11
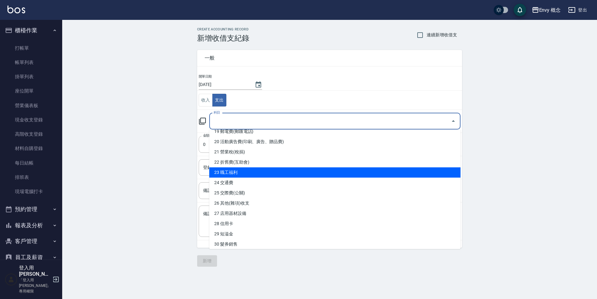
scroll to position [203, 0]
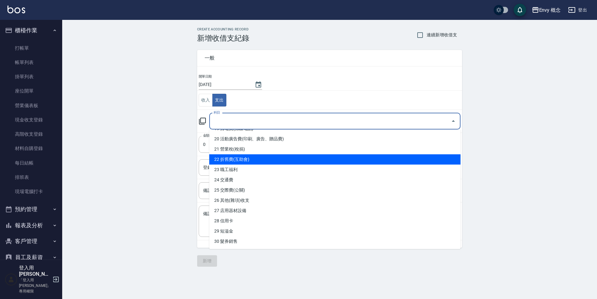
click at [127, 144] on div "CREATE ACCOUNTING RECORD 新增收借支紀錄 連續新增收借支 一般 開單日期 2025/09/12 收入 支出 科目 科目 金額 0 金額…" at bounding box center [329, 147] width 534 height 254
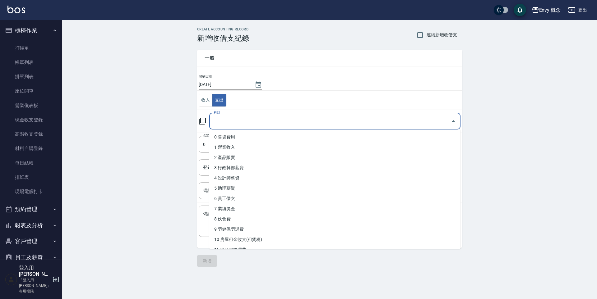
click at [222, 123] on input "科目" at bounding box center [330, 121] width 236 height 11
type input "200"
drag, startPoint x: 230, startPoint y: 120, endPoint x: 209, endPoint y: 121, distance: 21.2
click at [209, 121] on div "200 科目" at bounding box center [334, 121] width 251 height 16
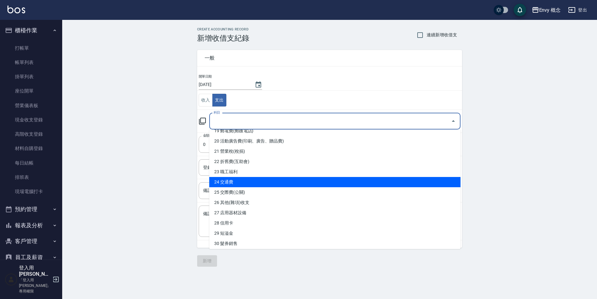
scroll to position [190, 0]
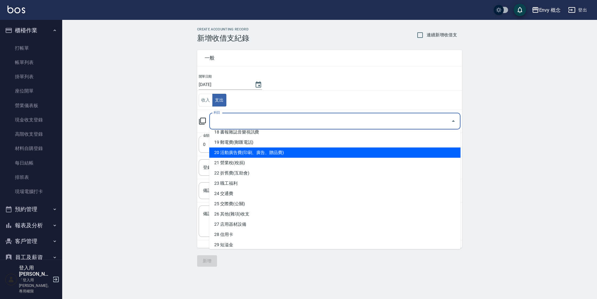
click at [262, 155] on li "20 活動廣告費(印刷、廣告、贈品費)" at bounding box center [334, 153] width 251 height 10
type input "20 活動廣告費(印刷、廣告、贈品費)"
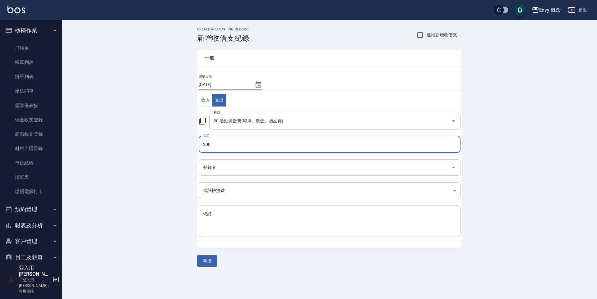
type input "200"
click at [221, 165] on input "登錄者" at bounding box center [324, 167] width 247 height 11
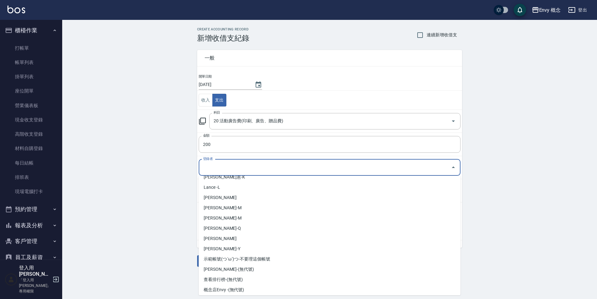
scroll to position [111, 0]
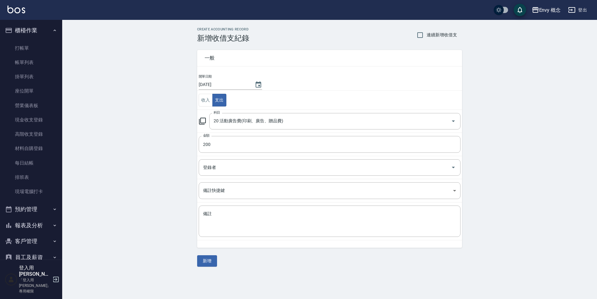
click at [155, 206] on div "CREATE ACCOUNTING RECORD 新增收借支紀錄 連續新增收借支 一般 開單日期 2025/09/12 收入 支出 科目 20 活動廣告費(印…" at bounding box center [329, 147] width 534 height 254
click at [228, 222] on textarea "備註" at bounding box center [329, 221] width 253 height 21
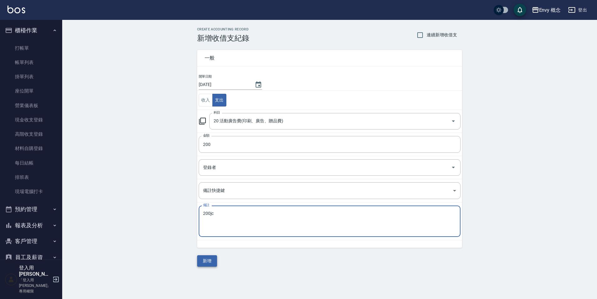
type textarea "200jc"
click at [209, 261] on button "新增" at bounding box center [207, 260] width 20 height 11
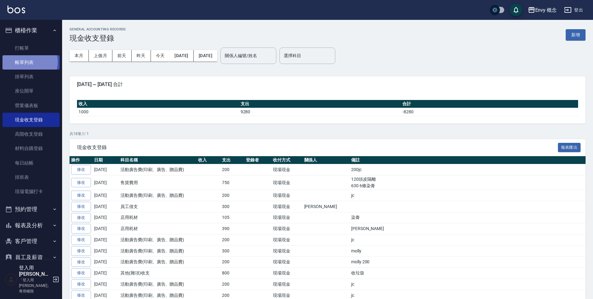
click at [28, 62] on link "帳單列表" at bounding box center [30, 62] width 57 height 14
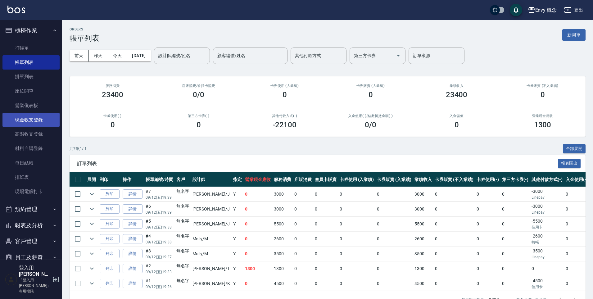
click at [40, 114] on link "現金收支登錄" at bounding box center [30, 120] width 57 height 14
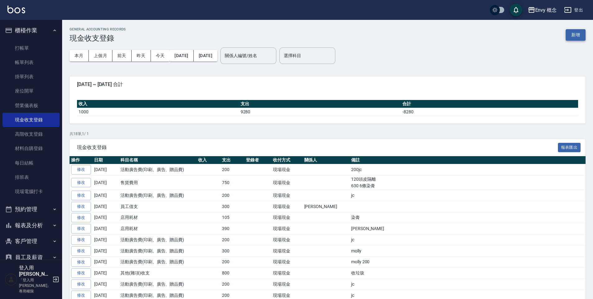
click at [572, 36] on button "新增" at bounding box center [576, 34] width 20 height 11
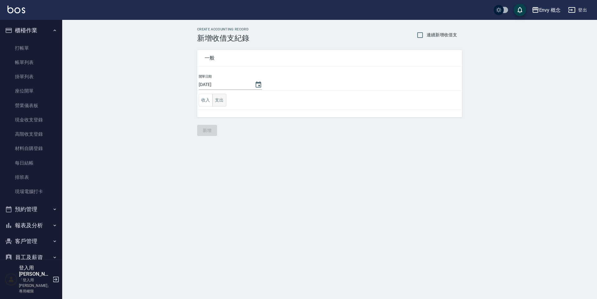
click at [223, 100] on button "支出" at bounding box center [219, 100] width 14 height 13
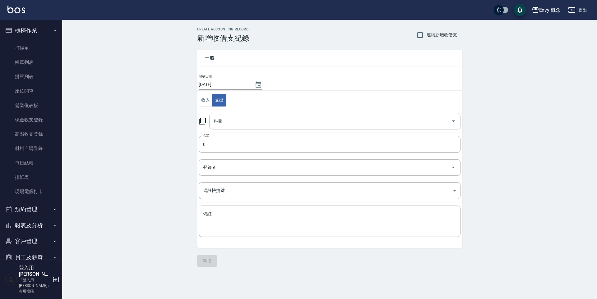
click at [230, 119] on input "科目" at bounding box center [330, 121] width 236 height 11
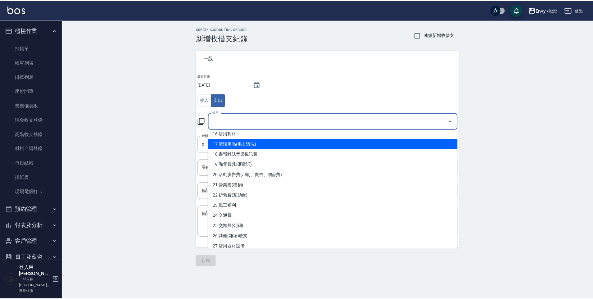
scroll to position [158, 0]
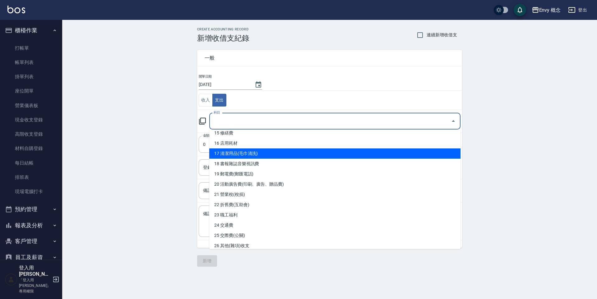
click at [249, 153] on li "17 清潔用品(毛巾清洗)" at bounding box center [334, 154] width 251 height 10
type input "17 清潔用品(毛巾清洗)"
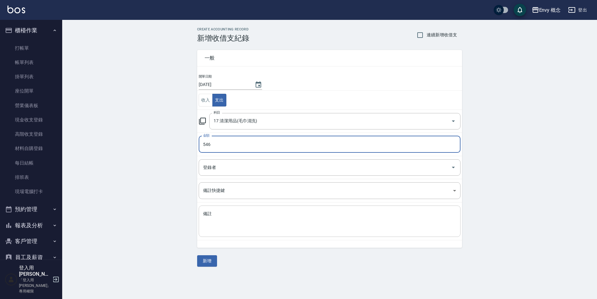
type input "546"
click at [222, 211] on textarea "備註" at bounding box center [329, 221] width 253 height 21
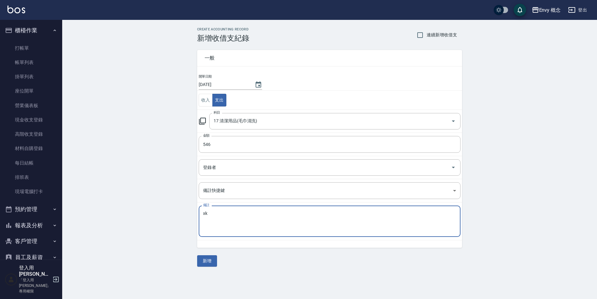
type textarea "x"
type textarea "垃圾袋"
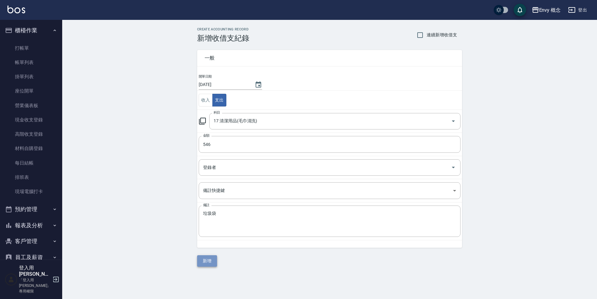
click at [211, 260] on button "新增" at bounding box center [207, 260] width 20 height 11
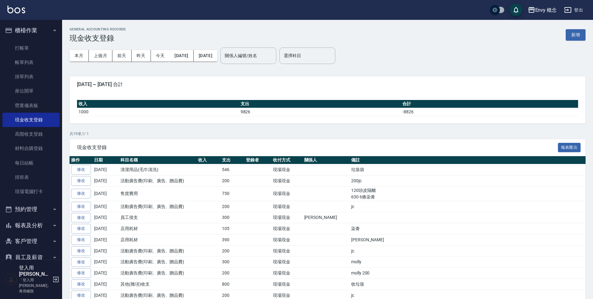
click at [39, 60] on link "帳單列表" at bounding box center [30, 62] width 57 height 14
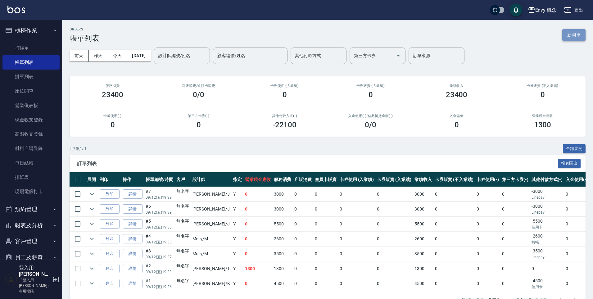
click at [574, 32] on button "新開單" at bounding box center [574, 34] width 23 height 11
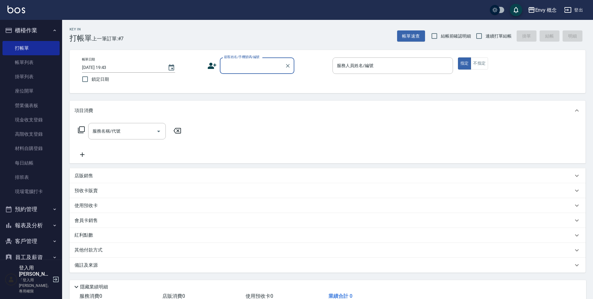
click at [237, 67] on input "顧客姓名/手機號碼/編號" at bounding box center [253, 65] width 60 height 11
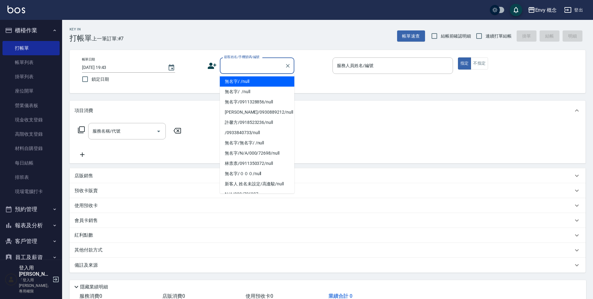
click at [240, 83] on li "無名字/ /null" at bounding box center [257, 81] width 75 height 10
type input "無名字/ /null"
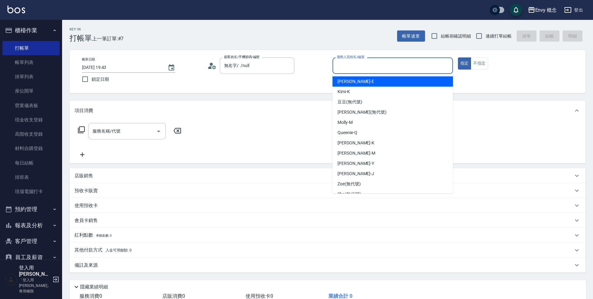
click at [364, 68] on input "服務人員姓名/編號" at bounding box center [393, 65] width 115 height 11
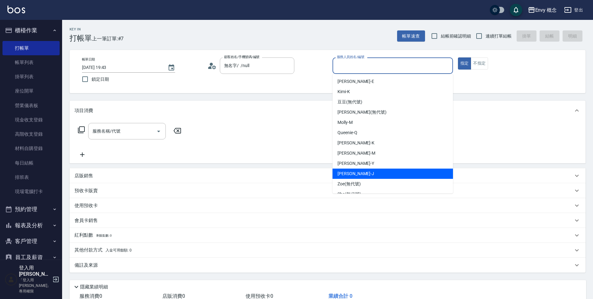
click at [351, 171] on span "Jessie -J" at bounding box center [356, 174] width 37 height 7
type input "Jessie-J"
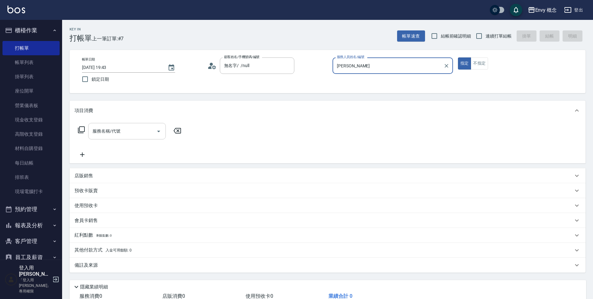
click at [113, 133] on div "服務名稱/代號 服務名稱/代號" at bounding box center [127, 131] width 78 height 16
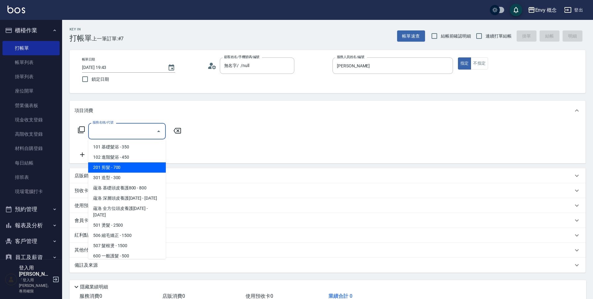
click at [112, 167] on span "201 剪髮 - 700" at bounding box center [127, 167] width 78 height 10
type input "201 剪髮(201)"
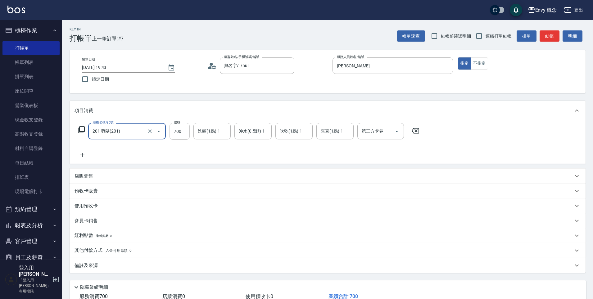
click at [184, 133] on input "700" at bounding box center [180, 131] width 20 height 17
drag, startPoint x: 181, startPoint y: 133, endPoint x: 172, endPoint y: 130, distance: 9.8
click at [172, 130] on input "0" at bounding box center [180, 131] width 20 height 17
type input "1500"
click at [99, 251] on p "其他付款方式 入金可用餘額: 0" at bounding box center [103, 250] width 57 height 7
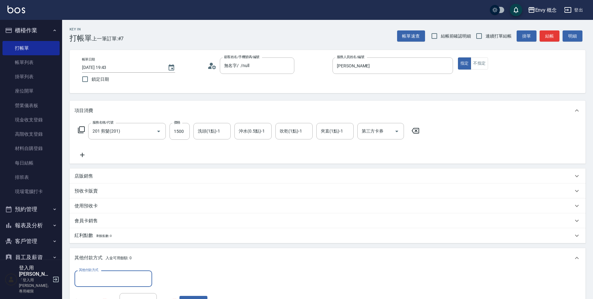
click at [102, 276] on input "其他付款方式" at bounding box center [113, 278] width 72 height 11
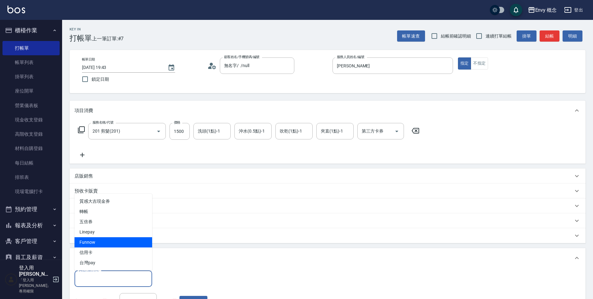
click at [110, 236] on span "Linepay" at bounding box center [114, 232] width 78 height 10
type input "Linepay"
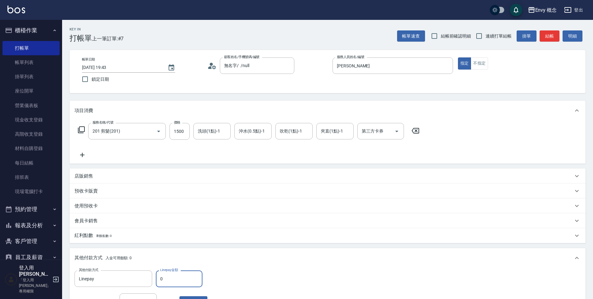
click at [161, 279] on input "0" at bounding box center [179, 279] width 47 height 17
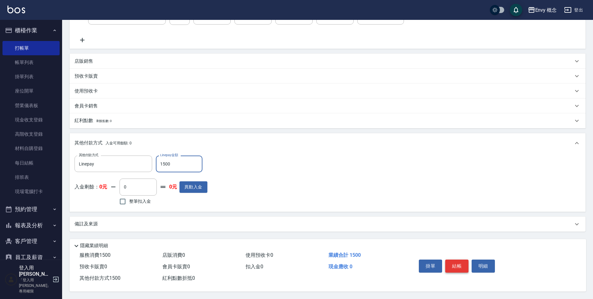
type input "1500"
click at [464, 261] on button "結帳" at bounding box center [457, 266] width 23 height 13
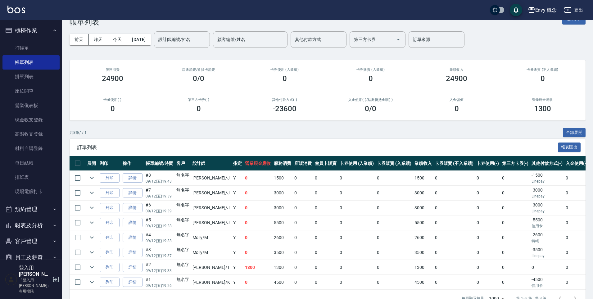
scroll to position [36, 0]
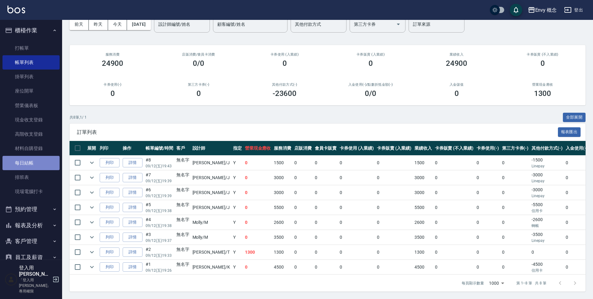
click at [36, 167] on link "每日結帳" at bounding box center [30, 163] width 57 height 14
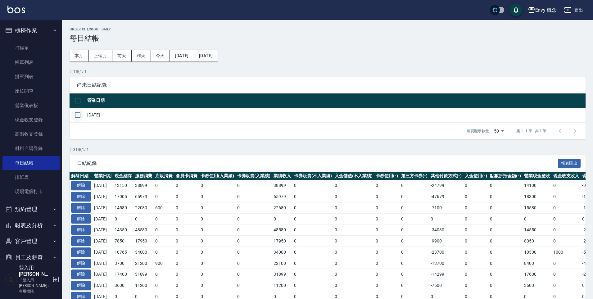
click at [78, 114] on input "checkbox" at bounding box center [77, 115] width 13 height 13
checkbox input "true"
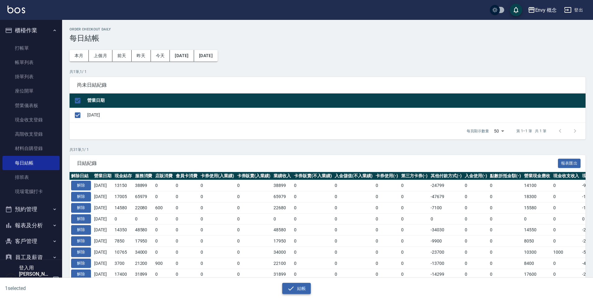
click at [294, 286] on icon "button" at bounding box center [290, 288] width 7 height 7
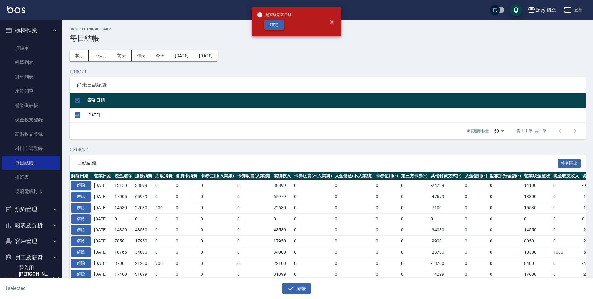
click at [276, 24] on button "確定" at bounding box center [274, 25] width 20 height 10
checkbox input "false"
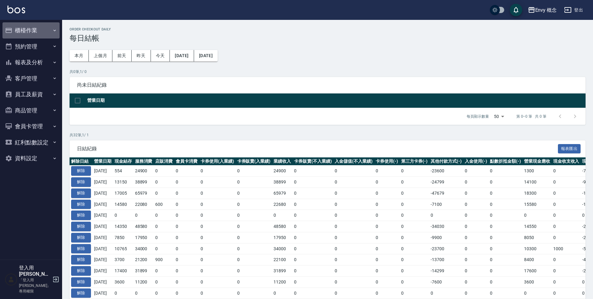
click at [39, 32] on button "櫃檯作業" at bounding box center [30, 30] width 57 height 16
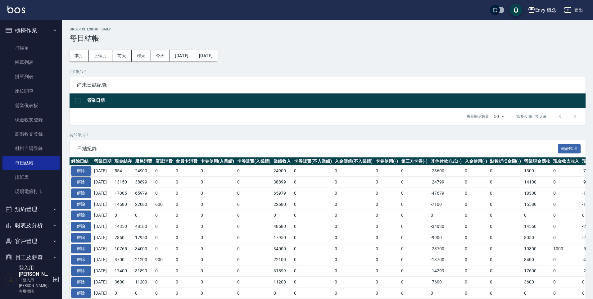
click at [87, 170] on button "解除" at bounding box center [81, 171] width 20 height 10
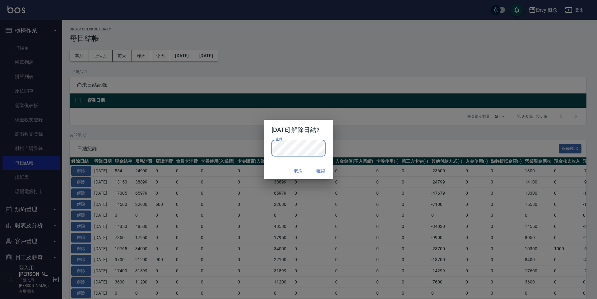
click at [322, 172] on button "確認" at bounding box center [320, 170] width 20 height 11
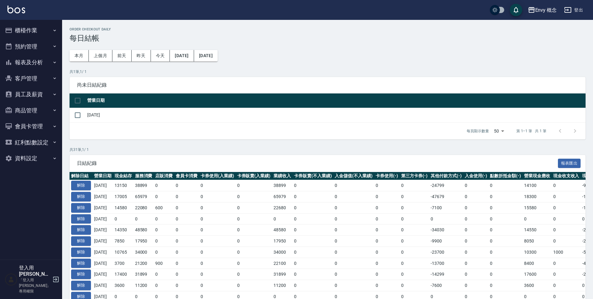
click at [42, 32] on button "櫃檯作業" at bounding box center [30, 30] width 57 height 16
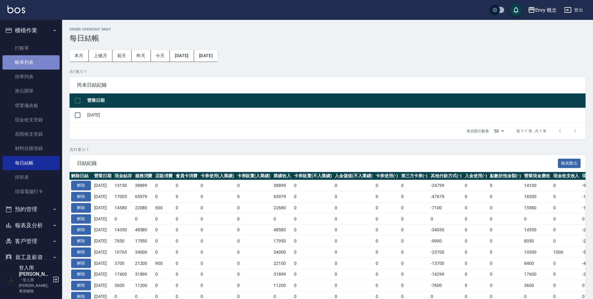
click at [37, 61] on link "帳單列表" at bounding box center [30, 62] width 57 height 14
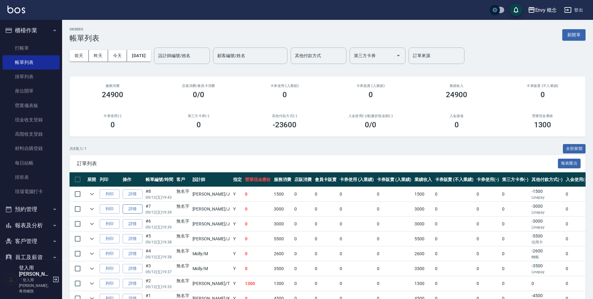
click at [128, 211] on link "詳情" at bounding box center [133, 209] width 20 height 10
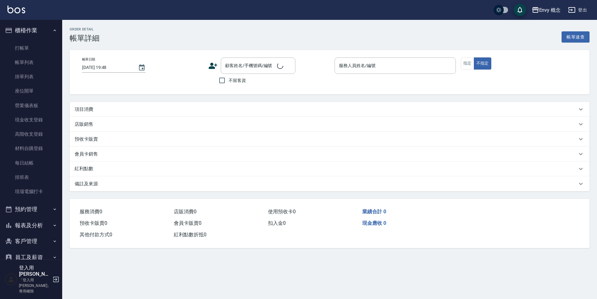
type input "[DATE] 19:39"
type input "Jessie-J"
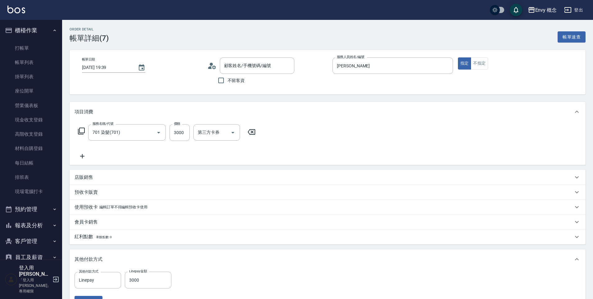
type input "701 染髮(701)"
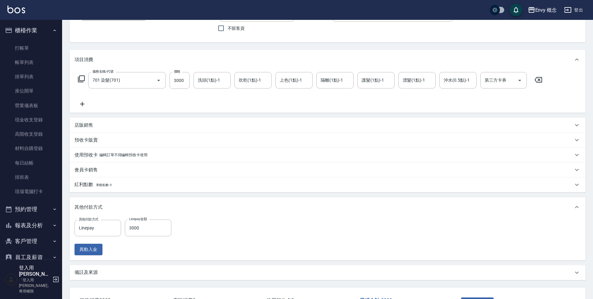
type input "無名字/ /null"
drag, startPoint x: 156, startPoint y: 228, endPoint x: 136, endPoint y: 228, distance: 20.2
click at [136, 228] on input "3000" at bounding box center [148, 229] width 47 height 17
drag, startPoint x: 147, startPoint y: 230, endPoint x: 122, endPoint y: 229, distance: 25.2
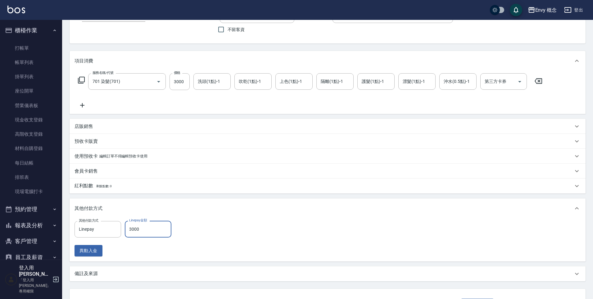
click at [122, 229] on div "其他付款方式 Linepay 其他付款方式 Linepay金額 3000 Linepay金額" at bounding box center [125, 229] width 101 height 17
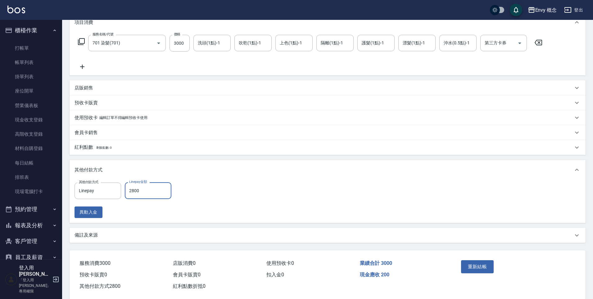
scroll to position [100, 0]
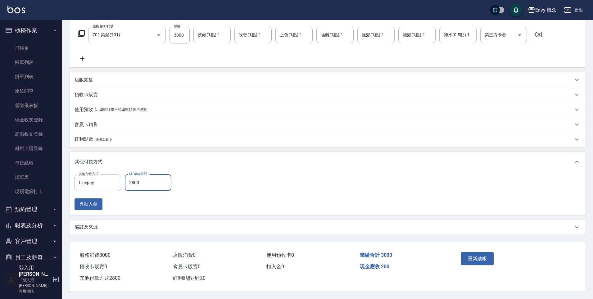
click at [146, 181] on input "2800" at bounding box center [148, 182] width 47 height 17
type input "2800"
click at [487, 255] on button "重新結帳" at bounding box center [477, 258] width 33 height 13
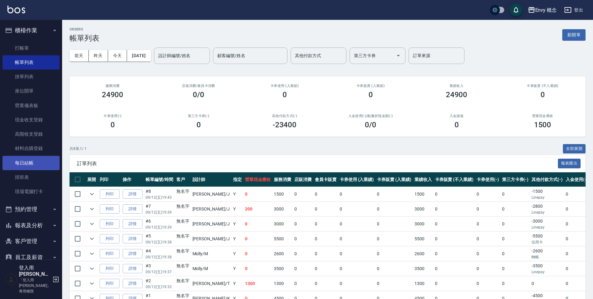
click at [38, 164] on link "每日結帳" at bounding box center [30, 163] width 57 height 14
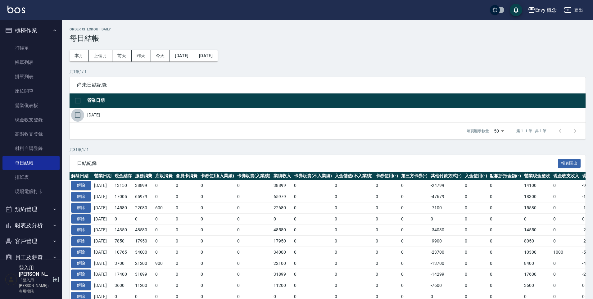
click at [79, 117] on input "checkbox" at bounding box center [77, 115] width 13 height 13
checkbox input "true"
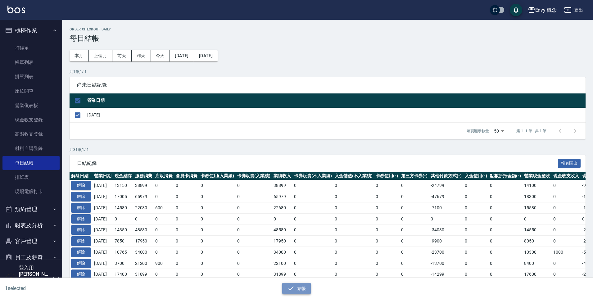
click at [294, 291] on icon "button" at bounding box center [290, 288] width 7 height 7
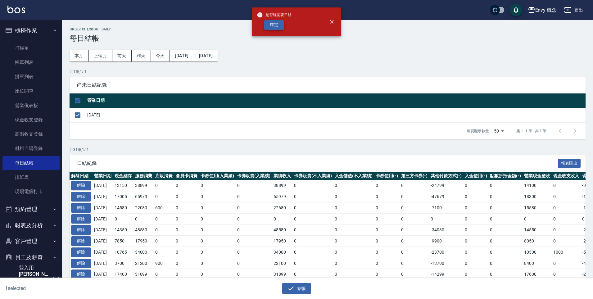
click at [272, 25] on button "確定" at bounding box center [274, 25] width 20 height 10
checkbox input "false"
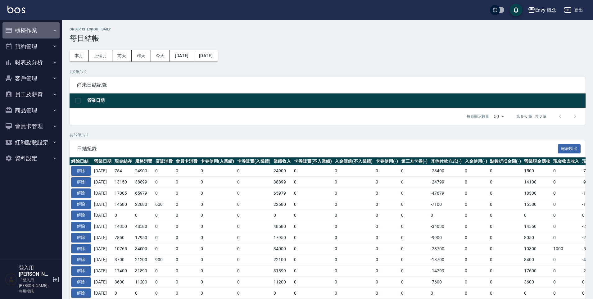
click at [48, 37] on button "櫃檯作業" at bounding box center [30, 30] width 57 height 16
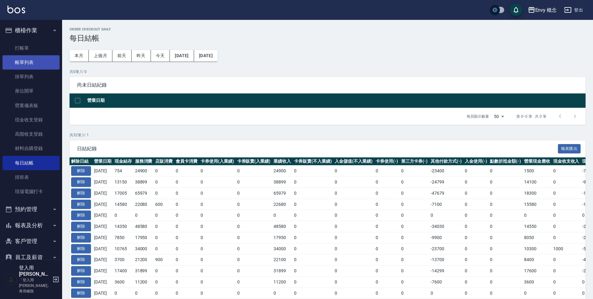
click at [44, 62] on link "帳單列表" at bounding box center [30, 62] width 57 height 14
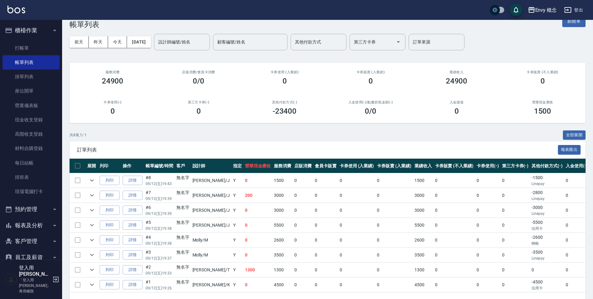
scroll to position [36, 0]
